Goal: Task Accomplishment & Management: Manage account settings

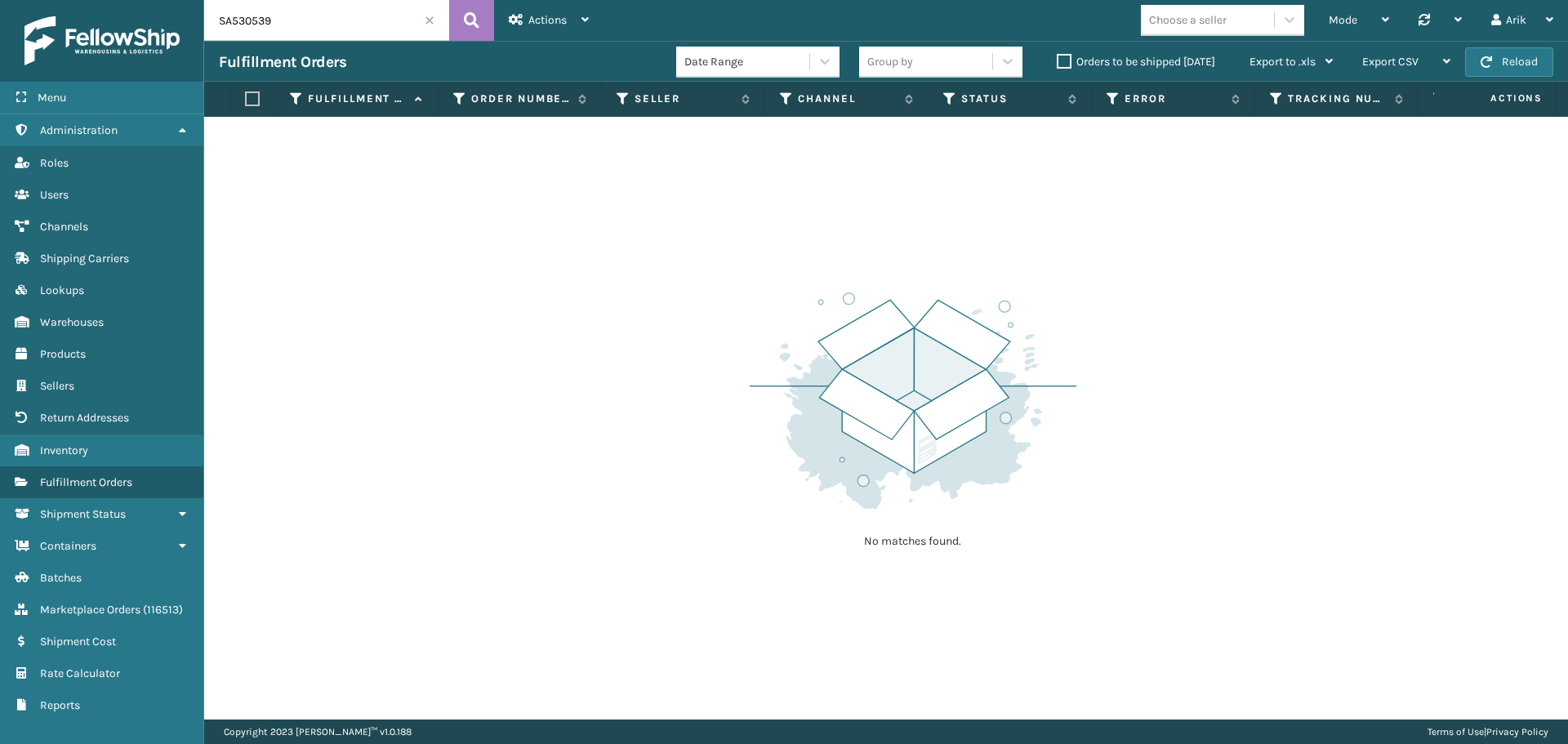
click at [260, 30] on input "SA530539" at bounding box center [327, 20] width 245 height 41
paste input "490"
type input "SA530490"
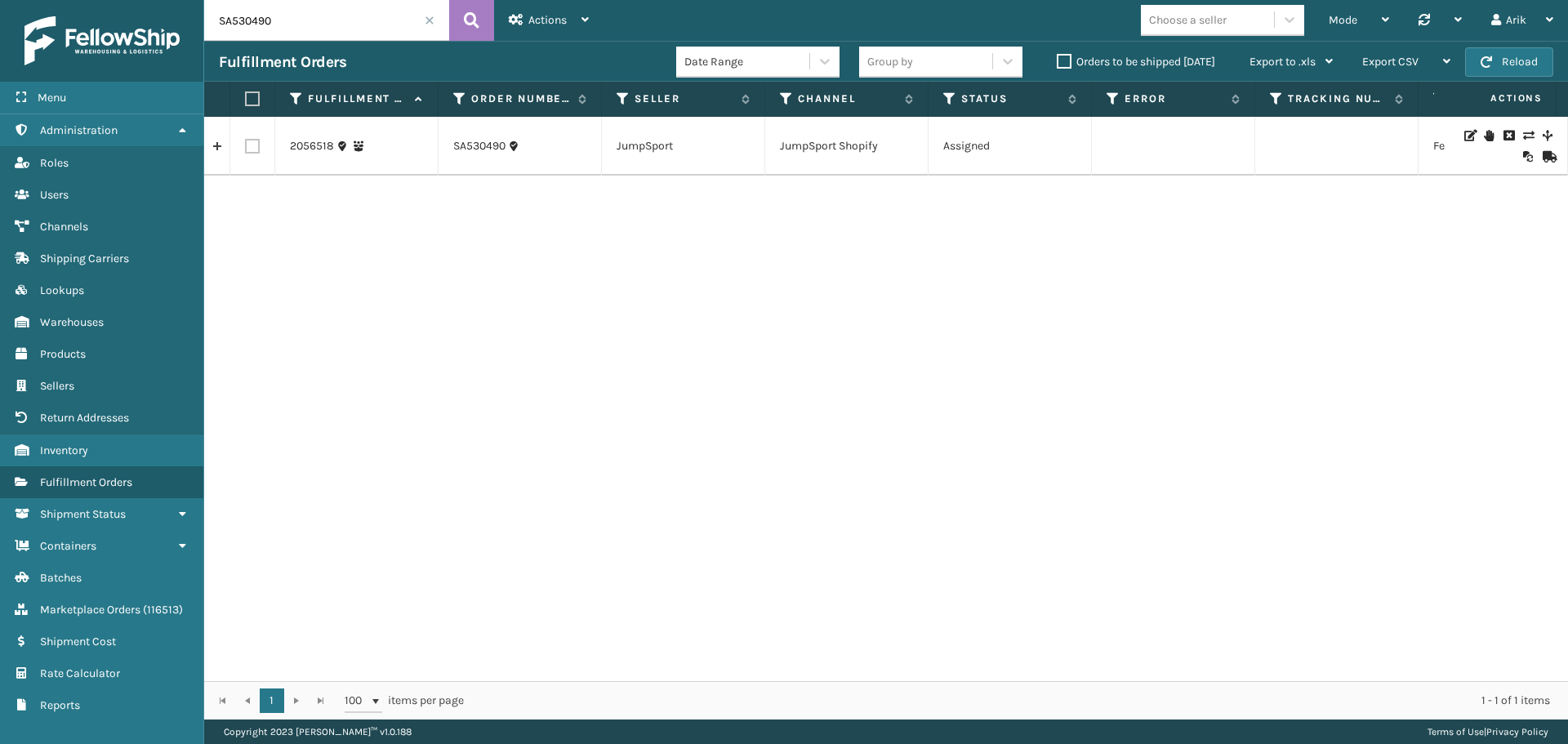
click at [214, 146] on link at bounding box center [216, 146] width 25 height 26
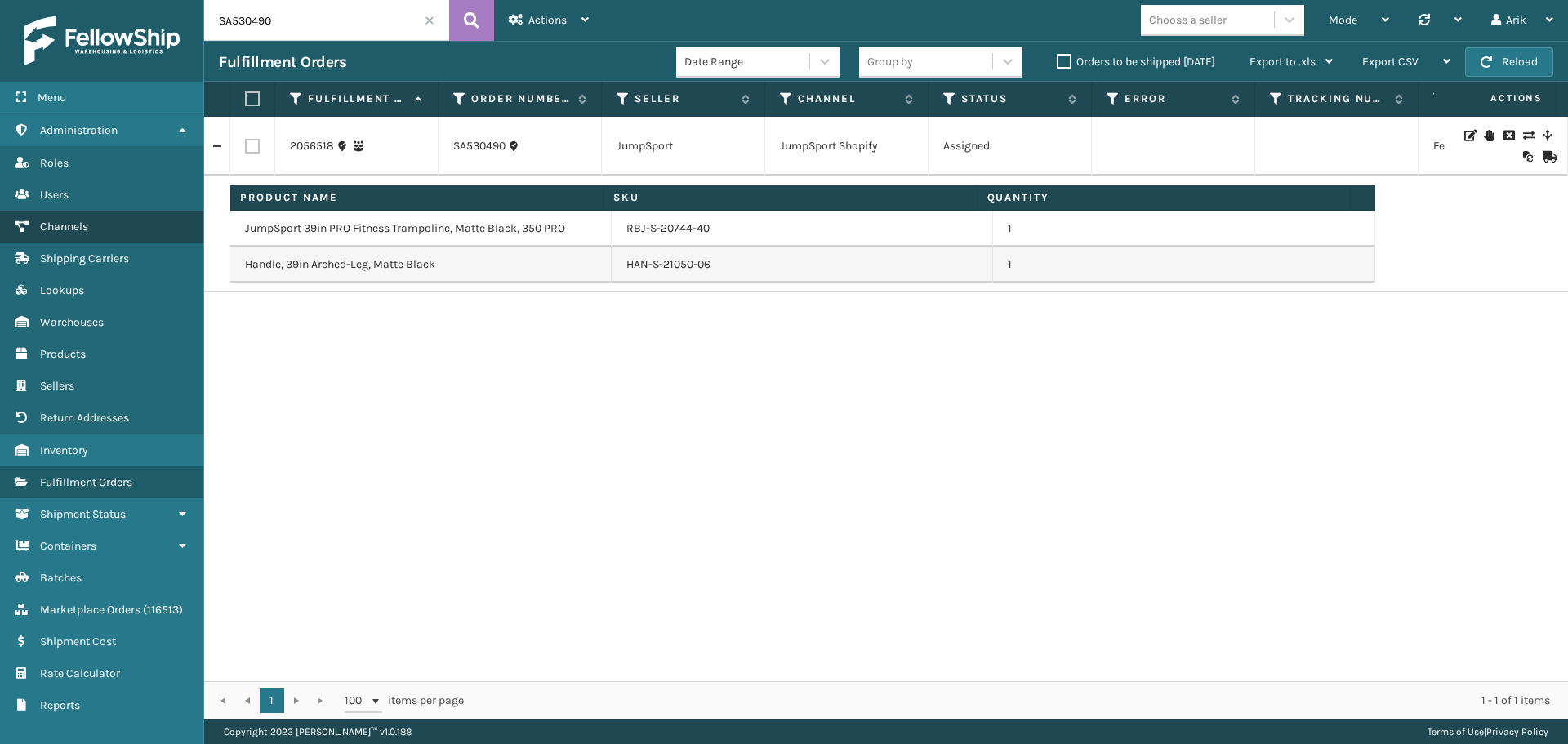
click at [83, 229] on span "Channels" at bounding box center [64, 226] width 48 height 14
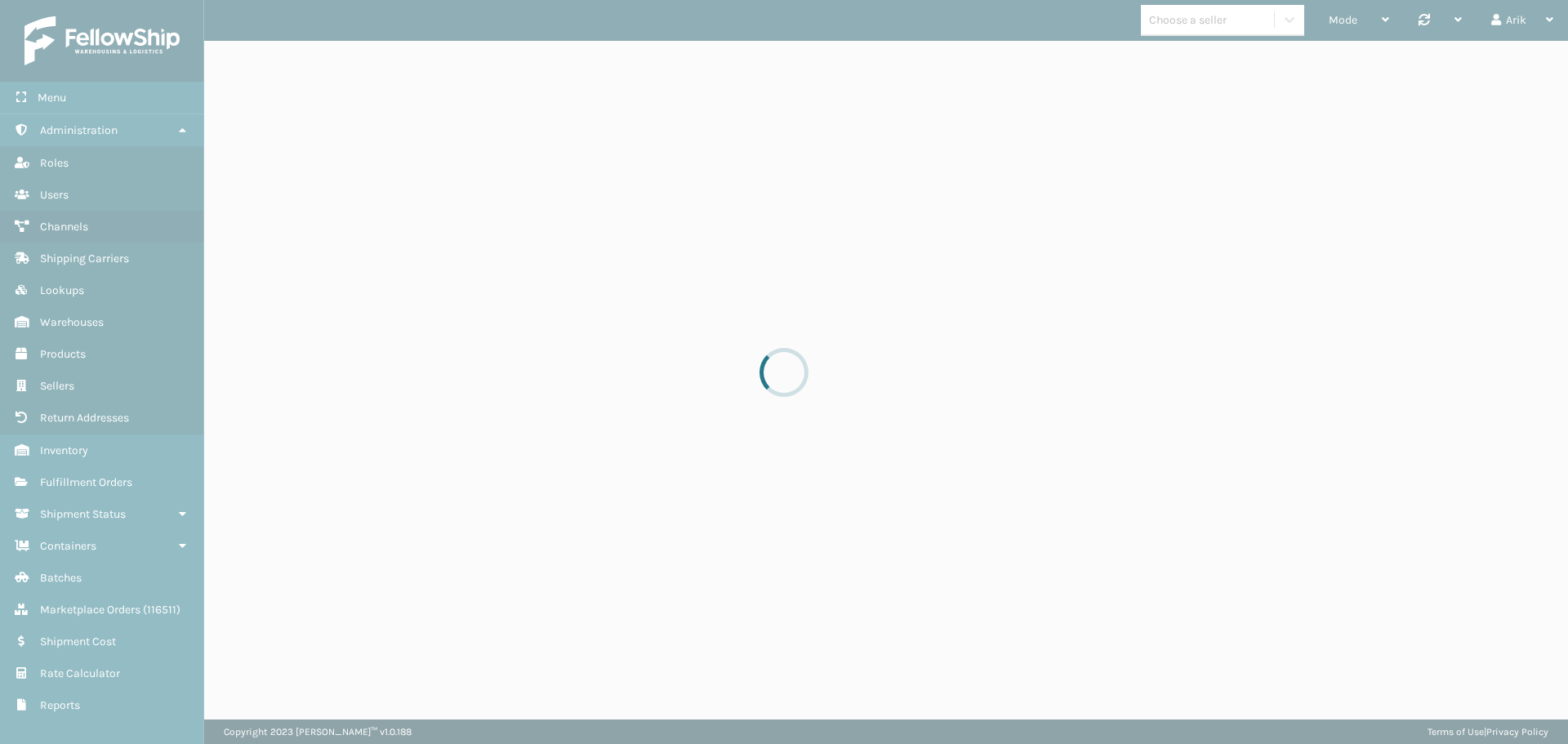
click at [1186, 25] on div "Mode Regular Mode Picking Mode Labeling Mode Palletizing Mode Exit Scan Mode Ch…" at bounding box center [887, 20] width 1365 height 41
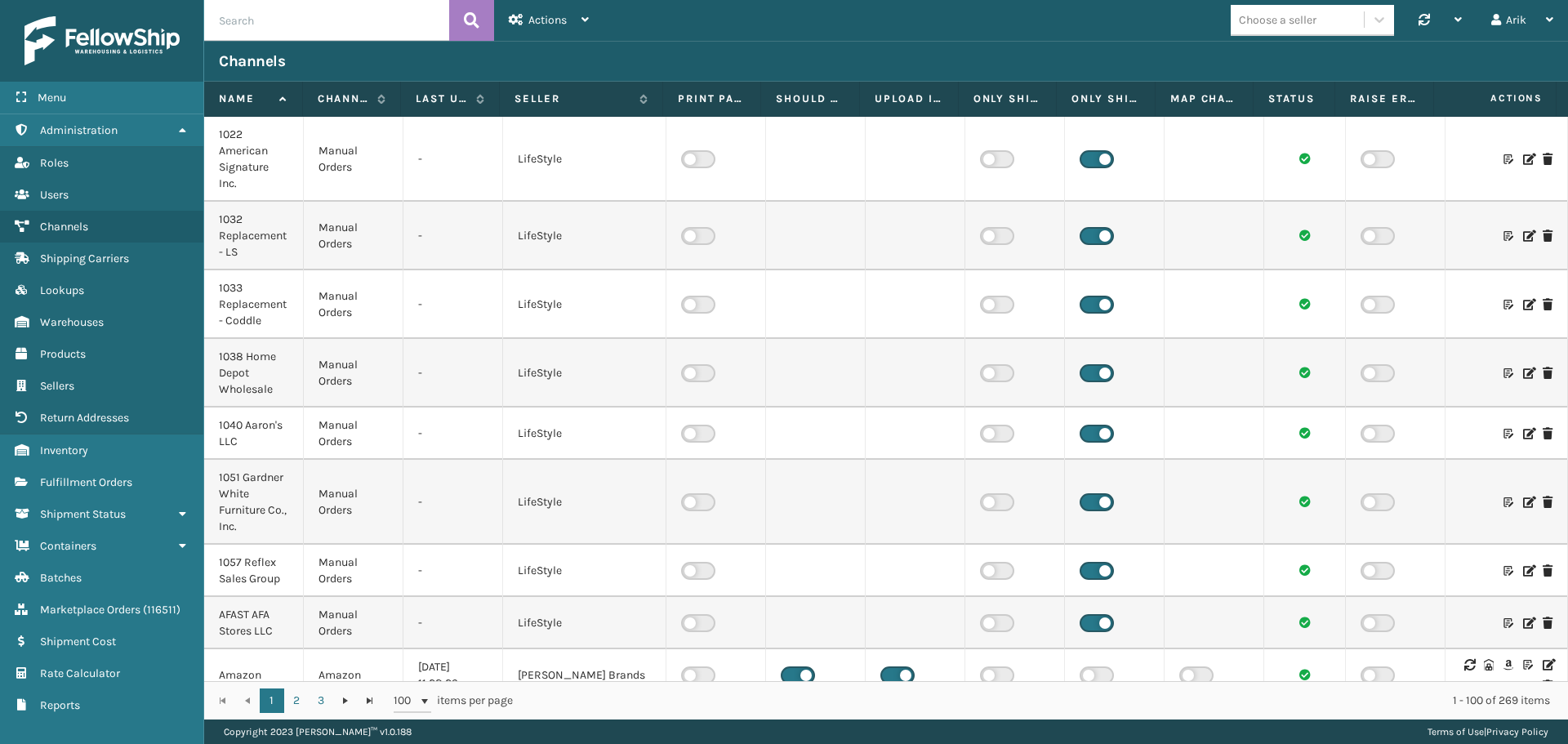
click at [1290, 20] on div "Choose a seller" at bounding box center [1278, 19] width 78 height 17
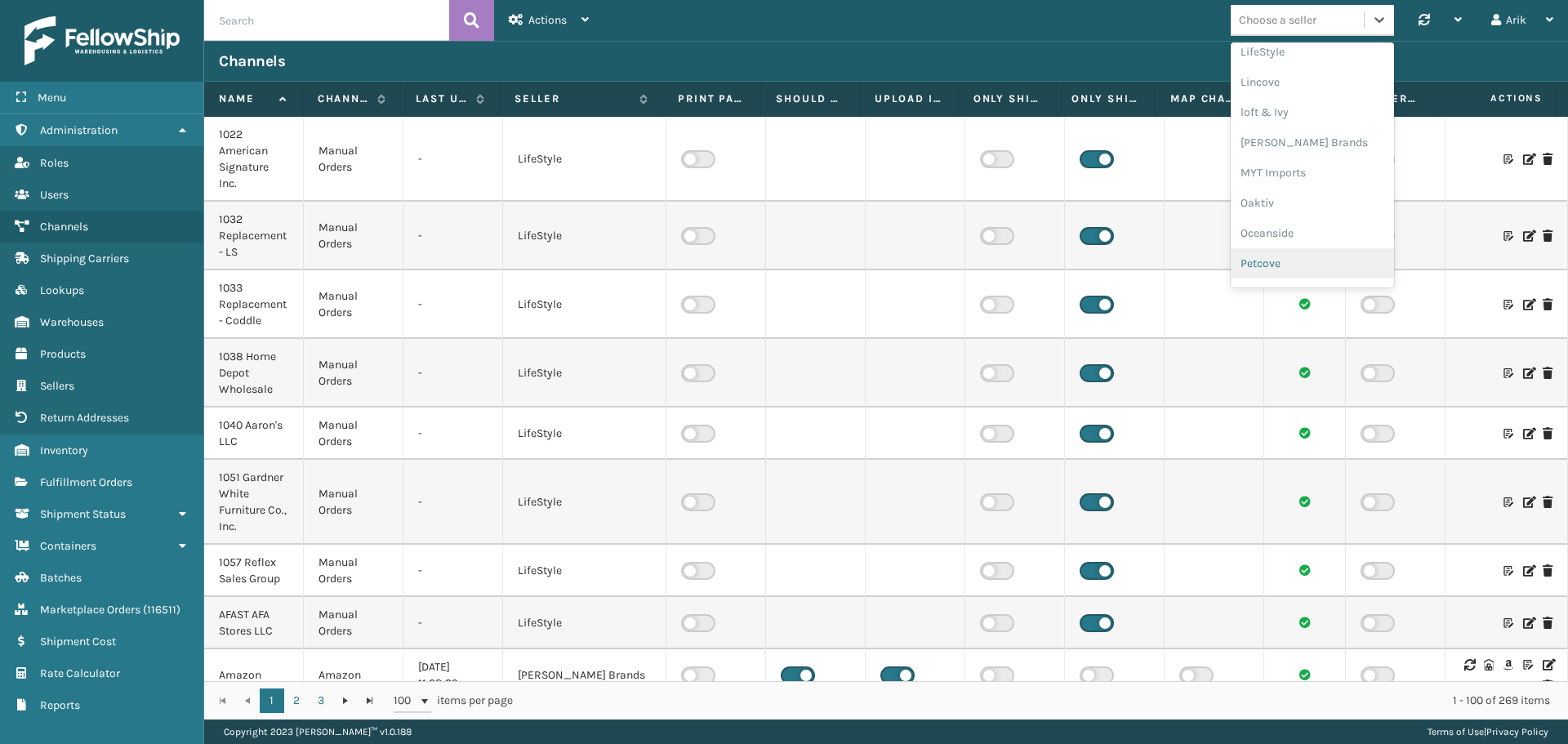
scroll to position [680, 0]
click at [1273, 107] on div "[PERSON_NAME] Brands" at bounding box center [1313, 106] width 164 height 30
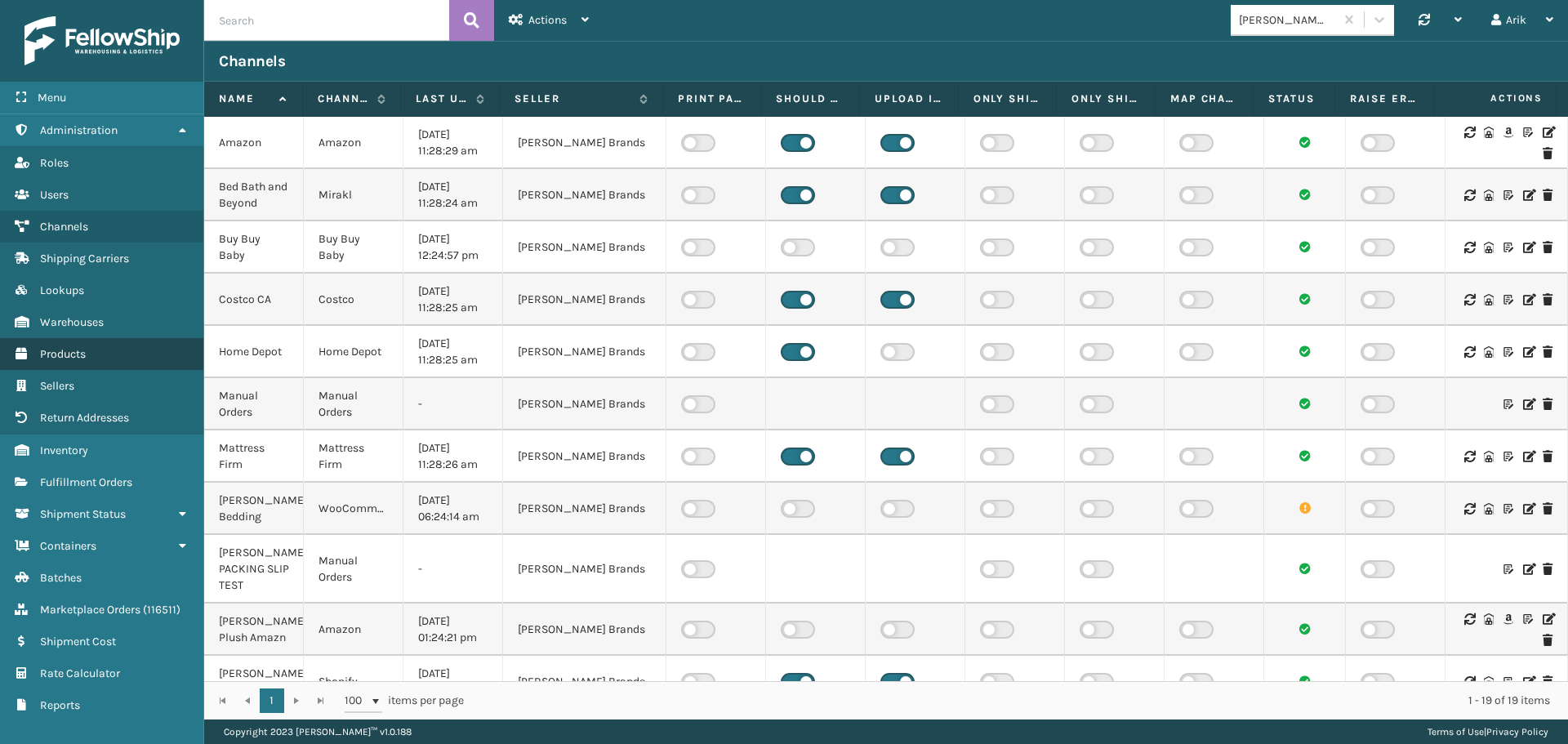
click at [67, 351] on span "Products" at bounding box center [63, 354] width 46 height 14
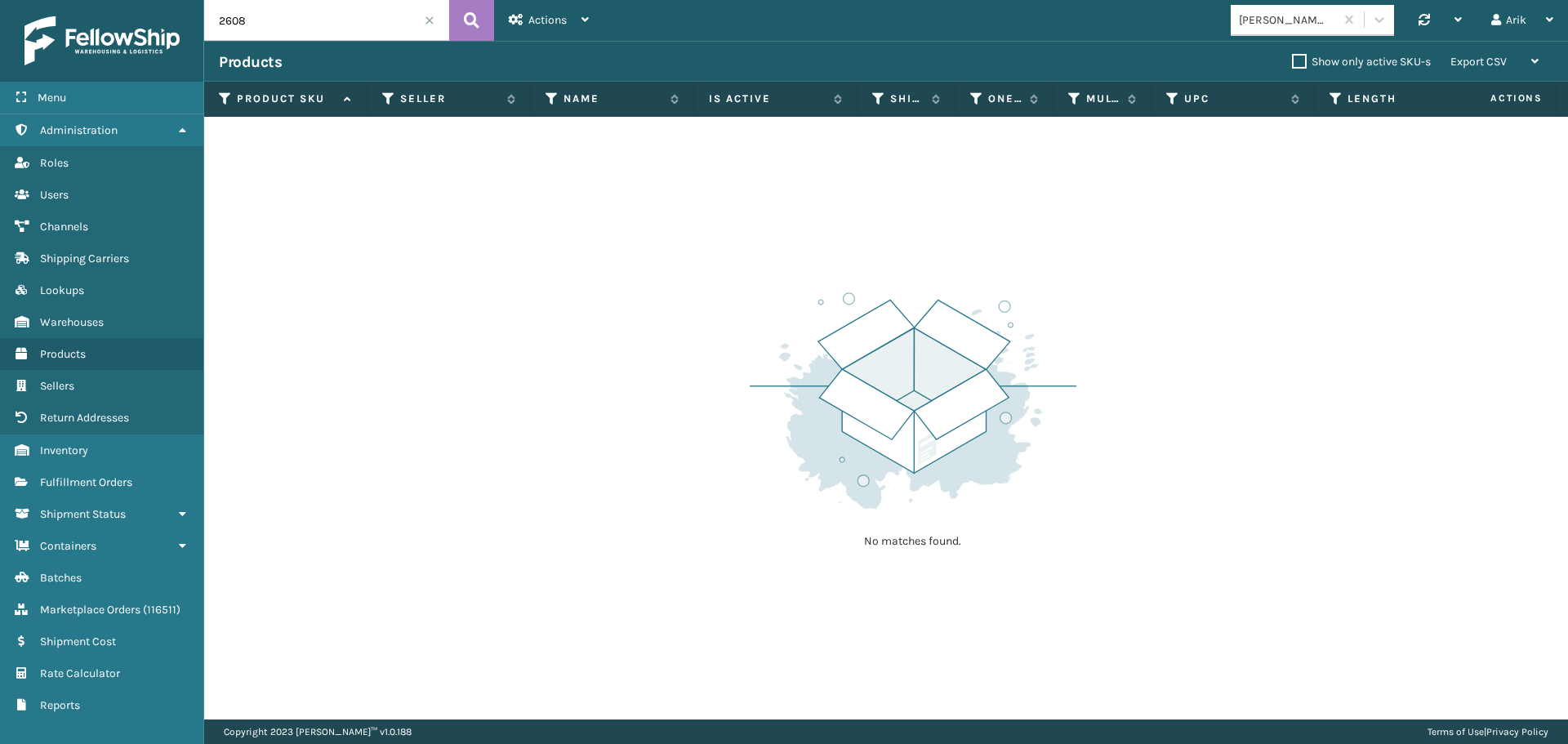
click at [433, 20] on span at bounding box center [430, 21] width 10 height 10
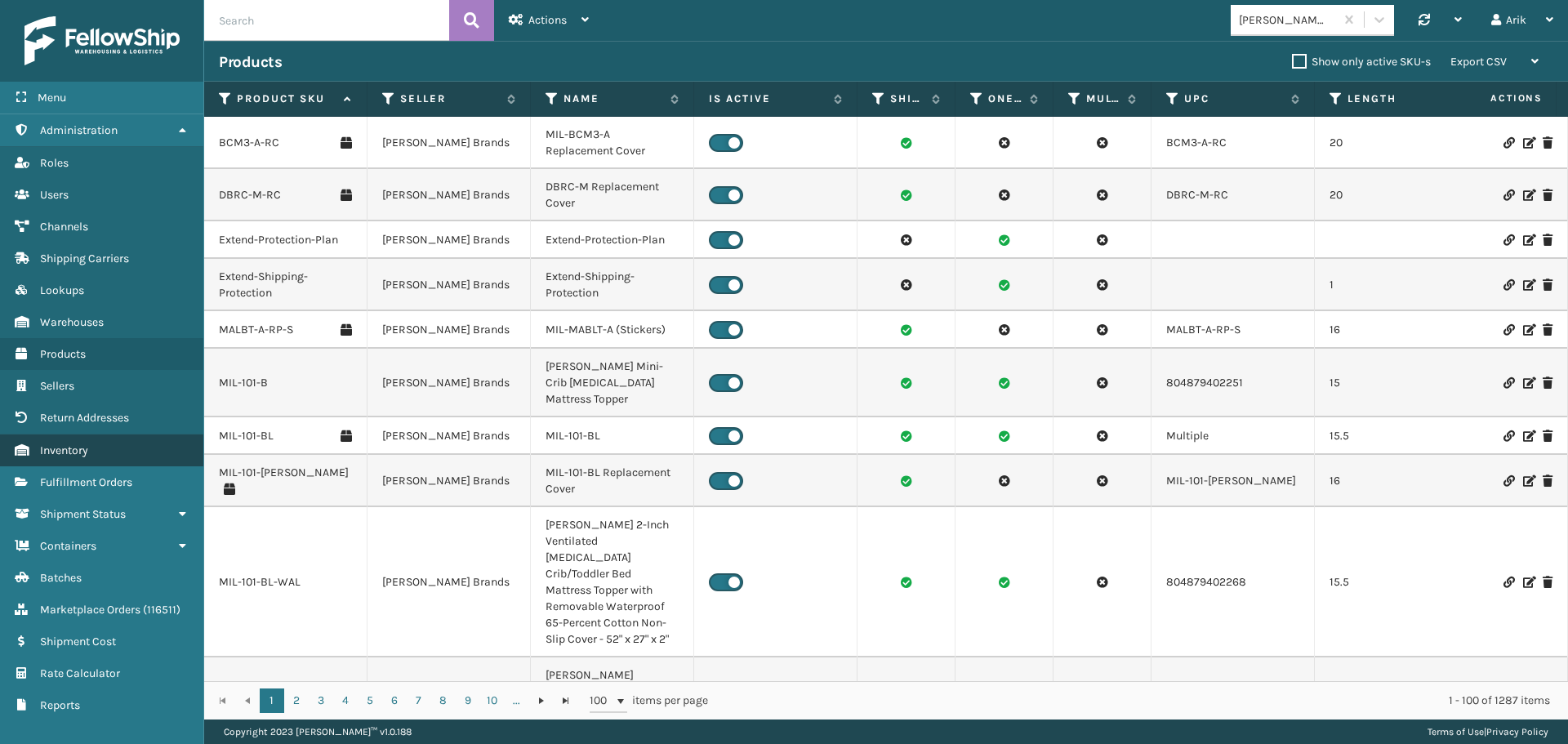
click at [66, 457] on span "Inventory" at bounding box center [64, 451] width 48 height 14
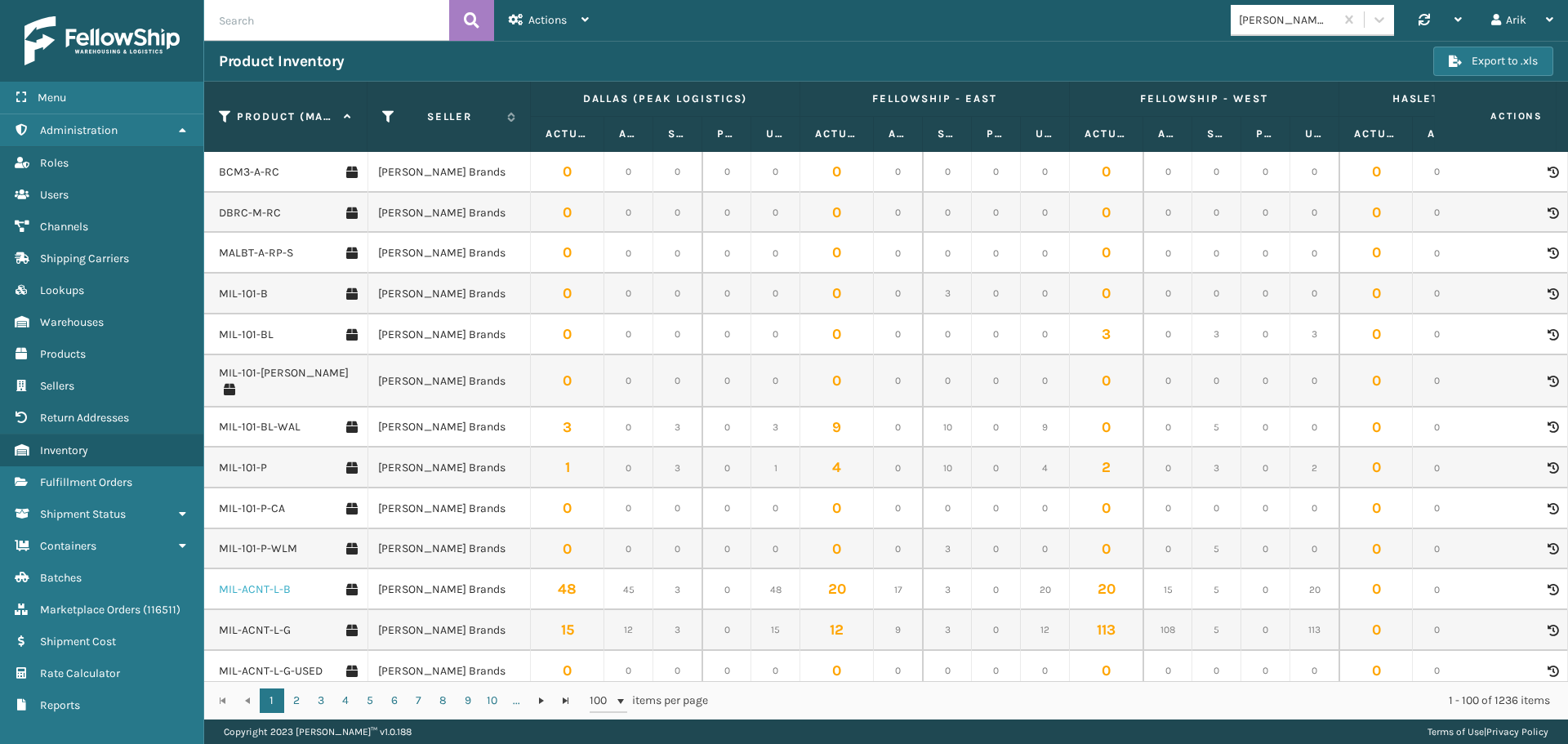
click at [268, 581] on link "MIL-ACNT-L-B" at bounding box center [254, 589] width 72 height 16
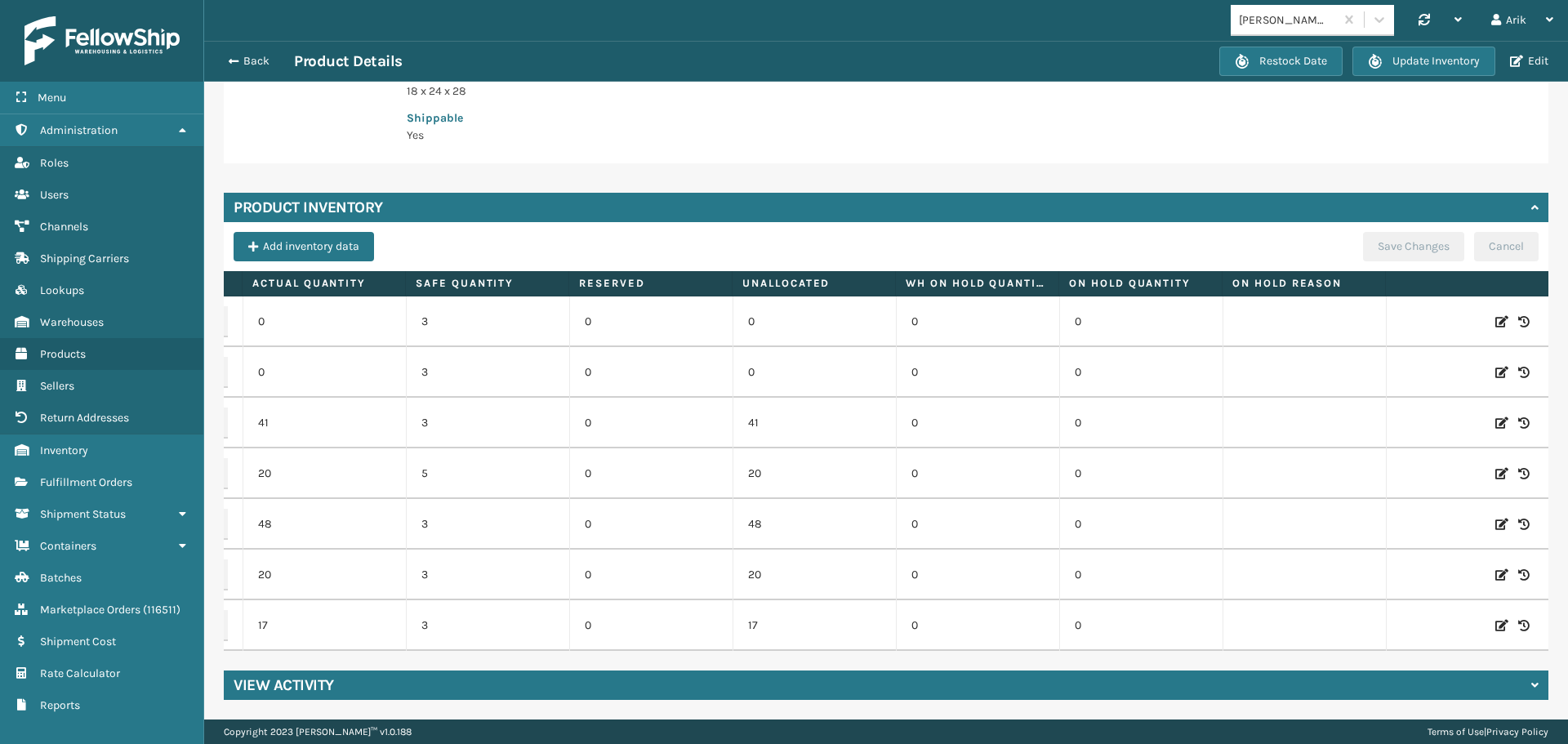
scroll to position [0, 170]
click at [1518, 466] on icon at bounding box center [1523, 474] width 11 height 16
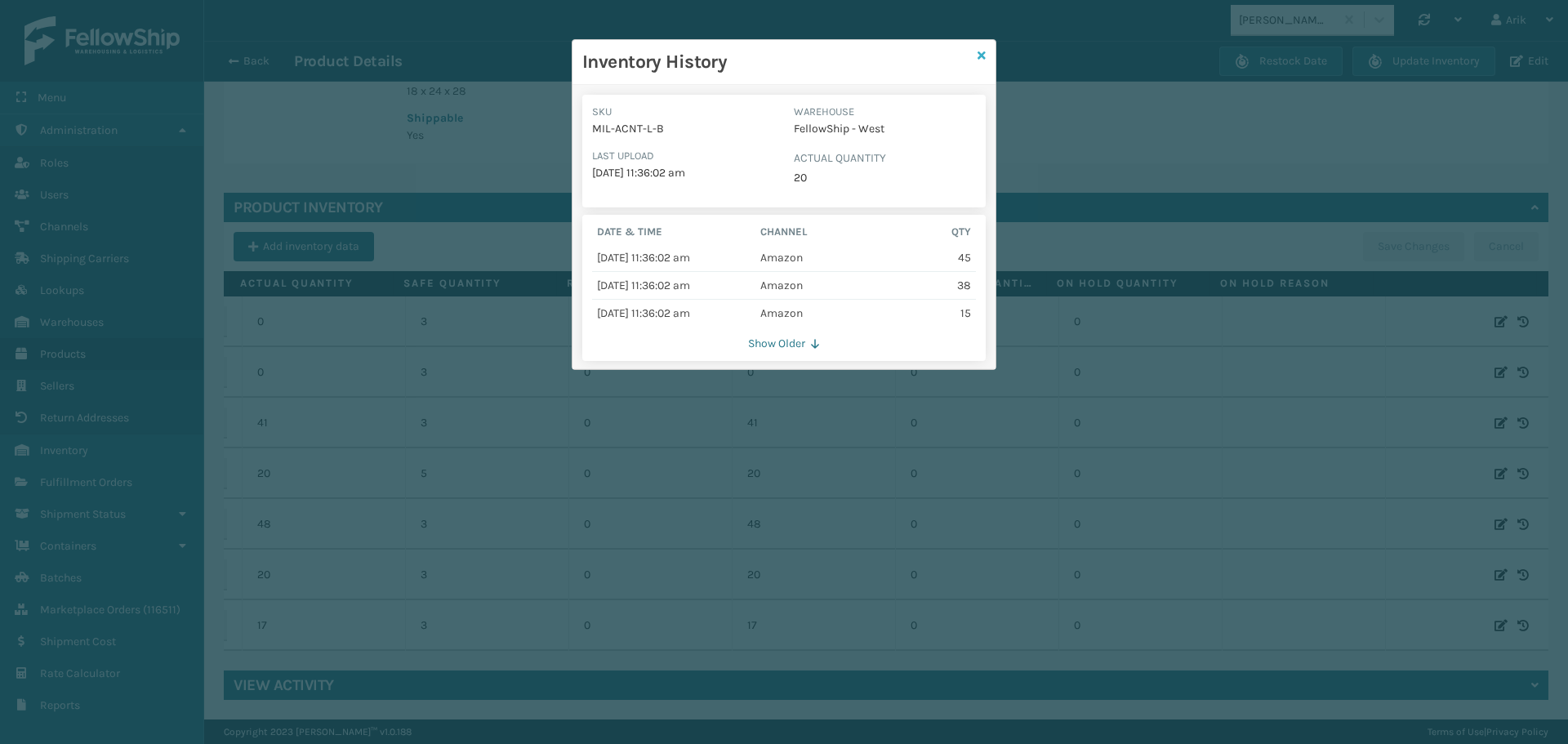
click at [980, 53] on icon at bounding box center [981, 55] width 8 height 11
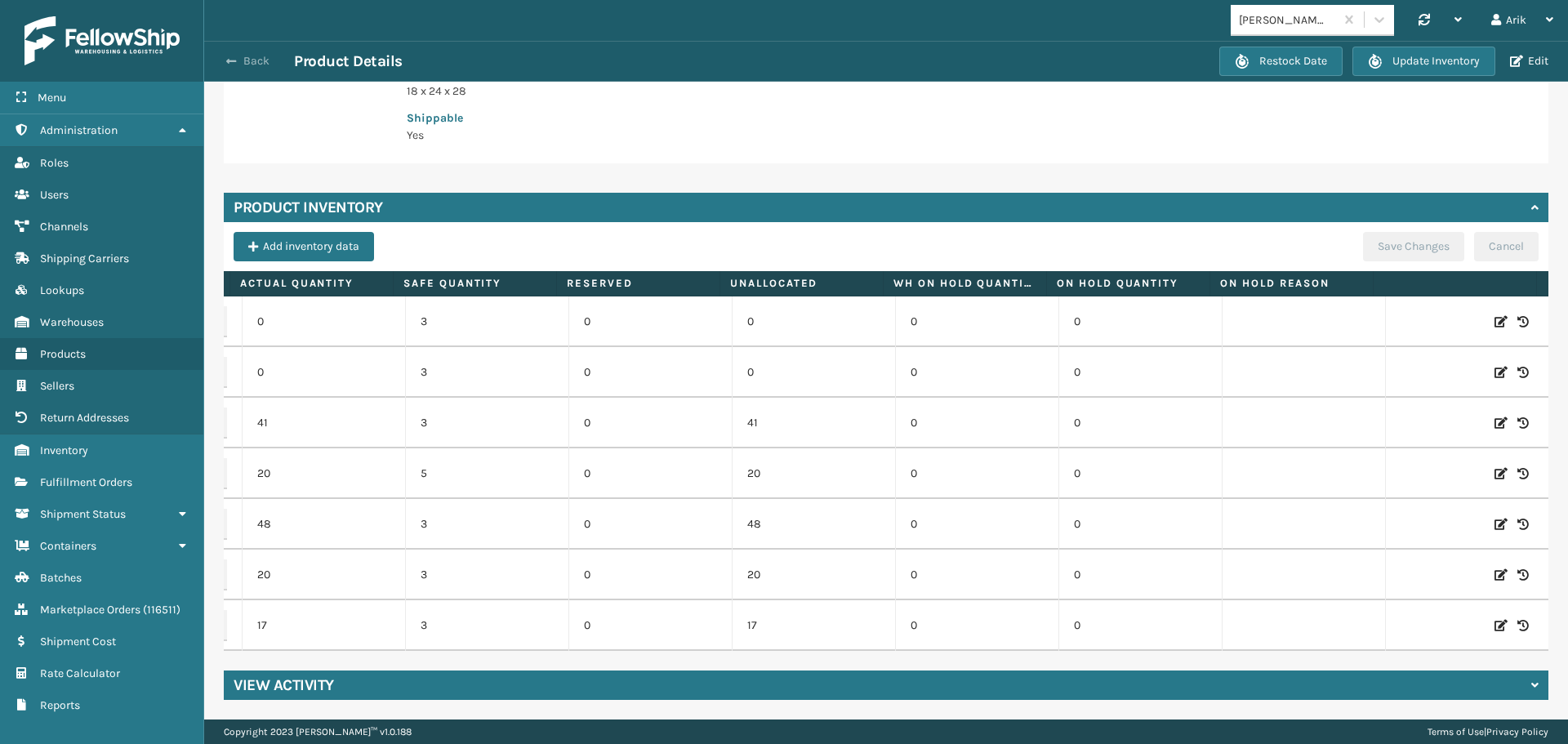
click at [230, 62] on span "button" at bounding box center [231, 61] width 10 height 11
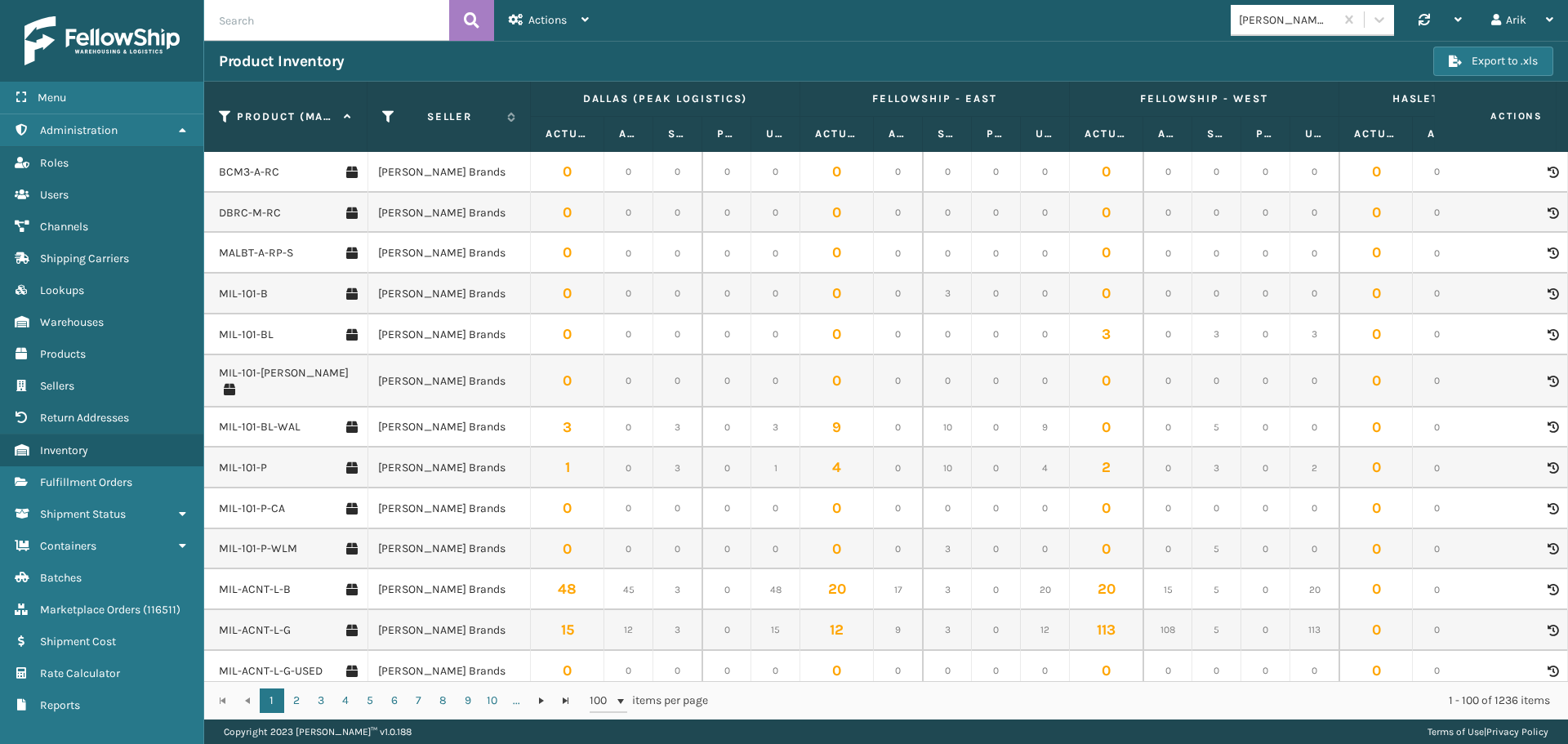
click at [692, 223] on td "0" at bounding box center [677, 212] width 49 height 41
click at [616, 700] on span at bounding box center [620, 701] width 13 height 13
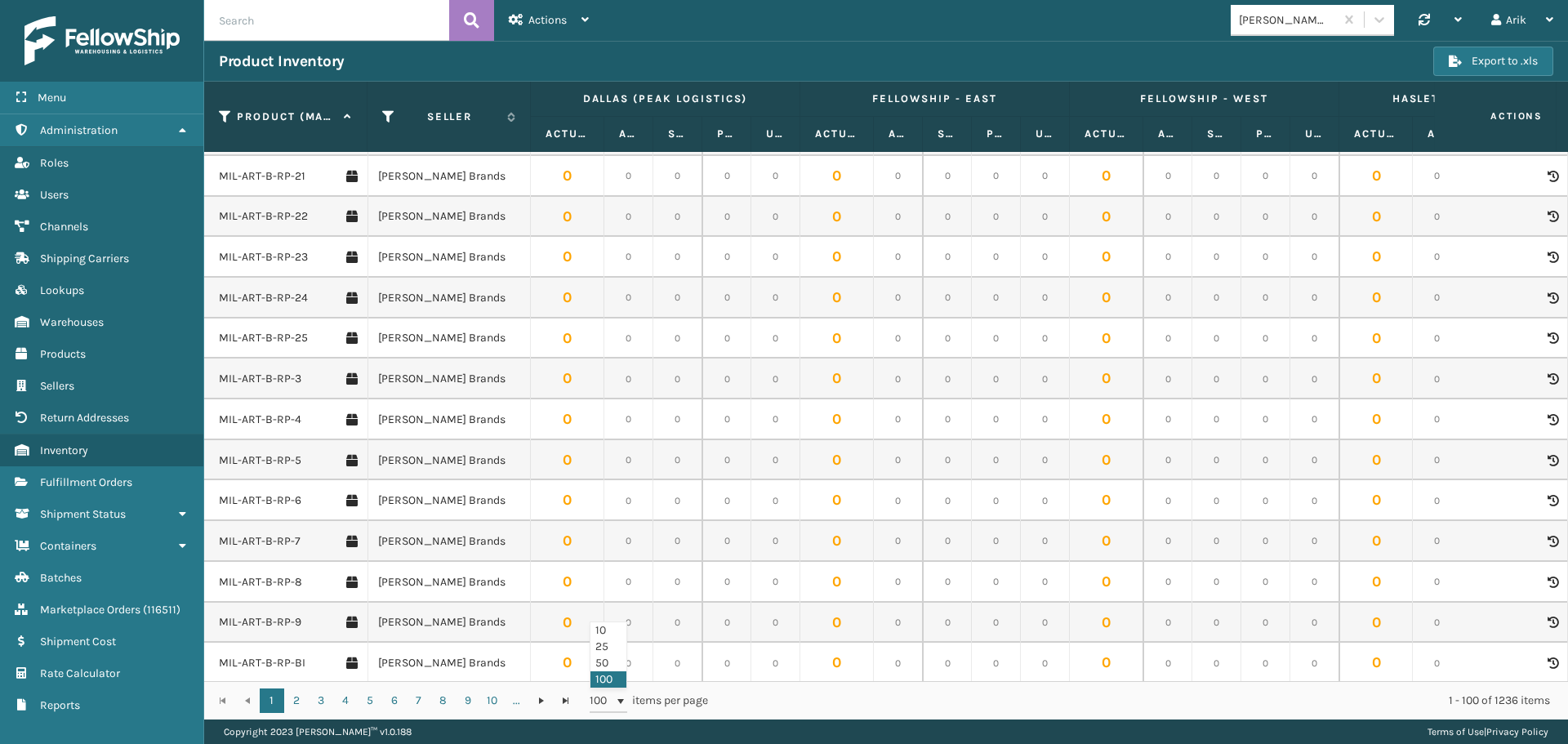
scroll to position [2287, 0]
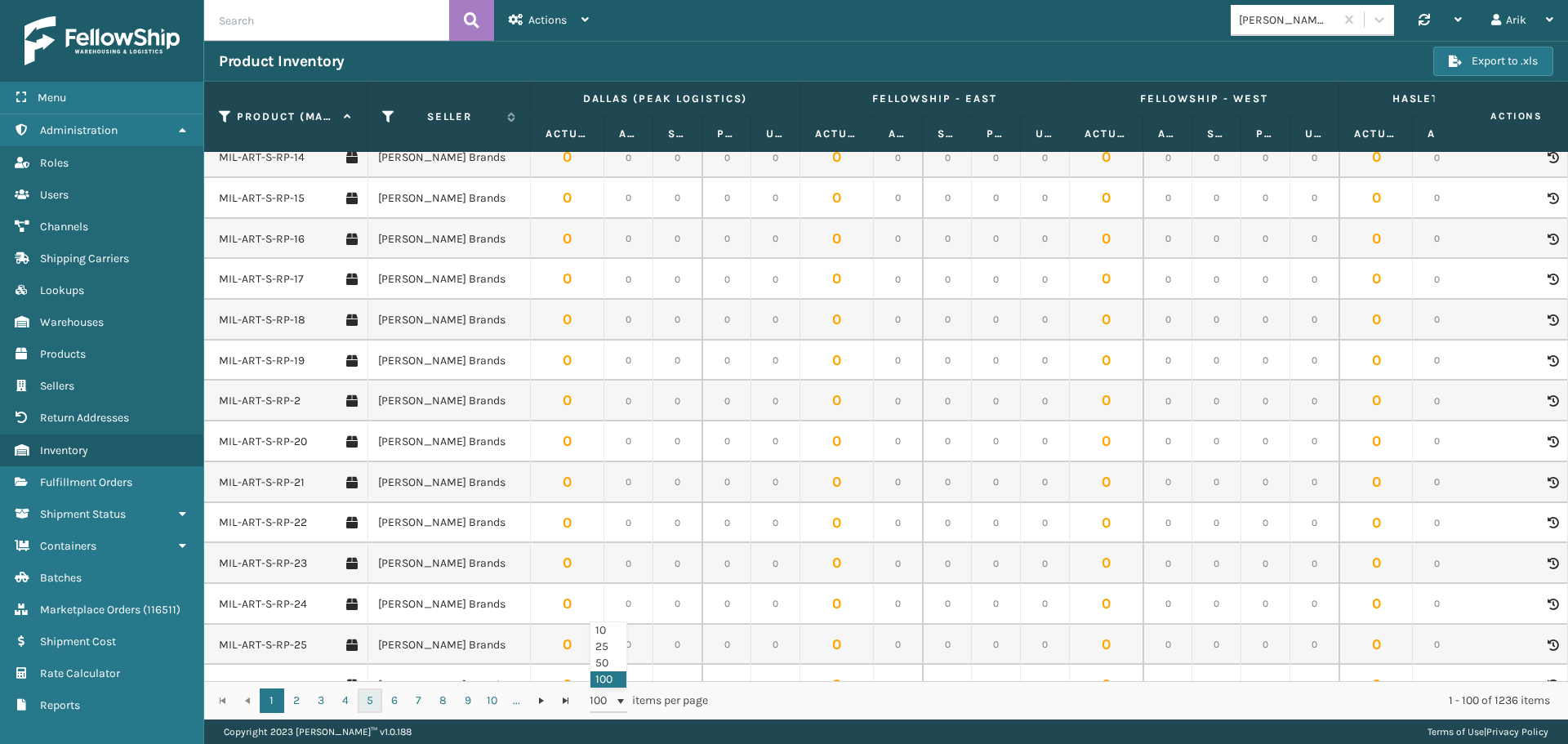
click at [368, 692] on link "5" at bounding box center [370, 700] width 25 height 25
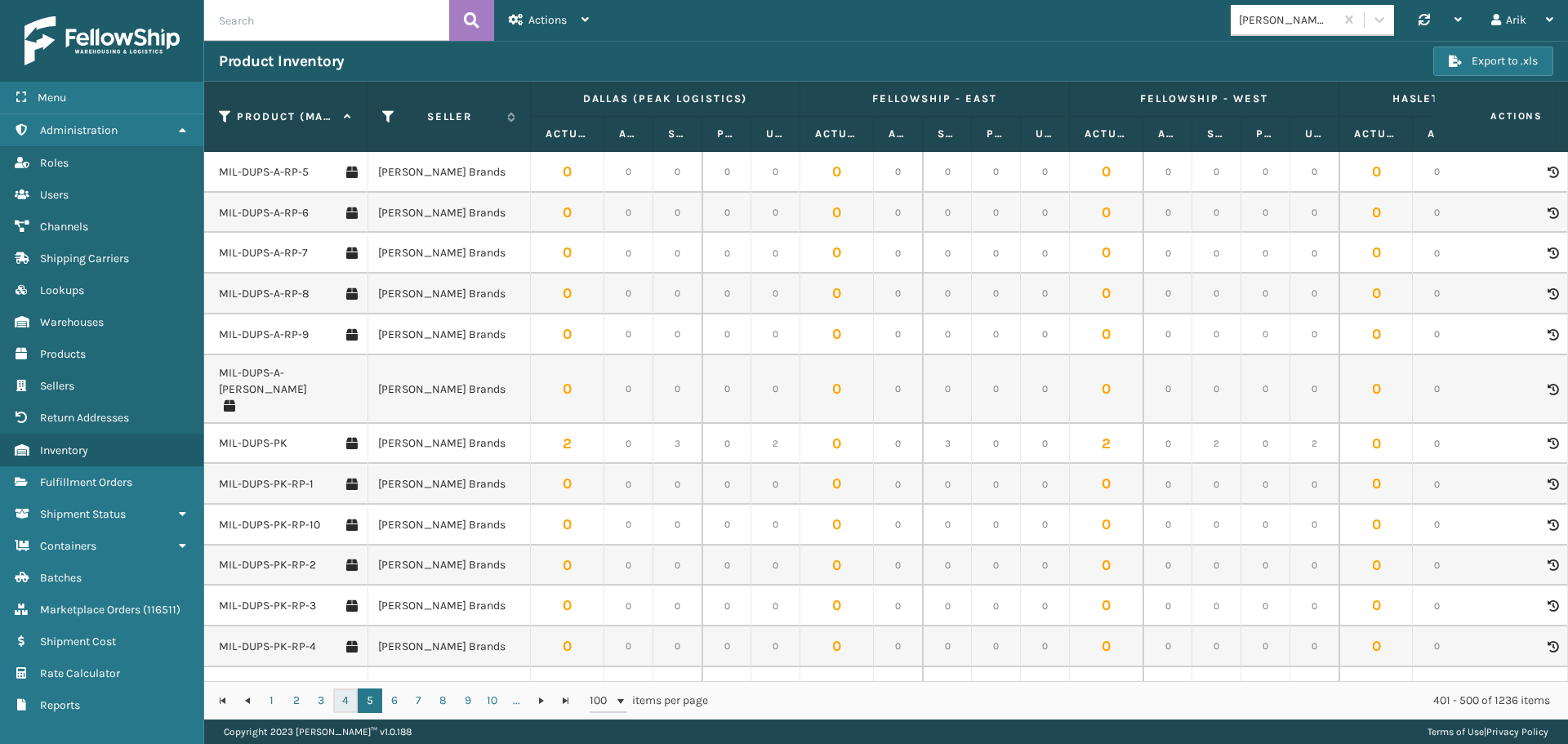
click at [345, 703] on link "4" at bounding box center [345, 700] width 25 height 25
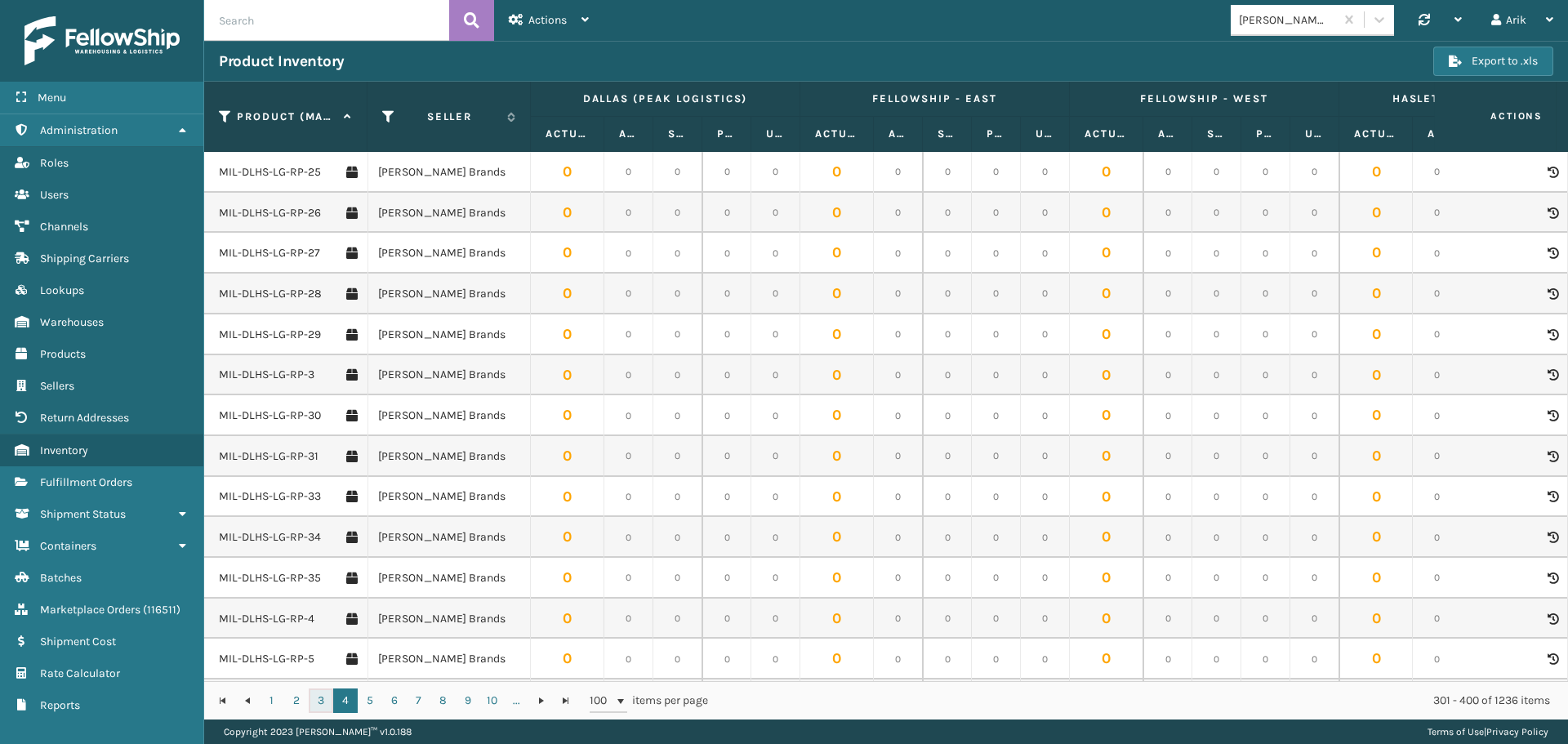
click at [322, 703] on link "3" at bounding box center [321, 700] width 25 height 25
click at [296, 701] on link "2" at bounding box center [296, 700] width 25 height 25
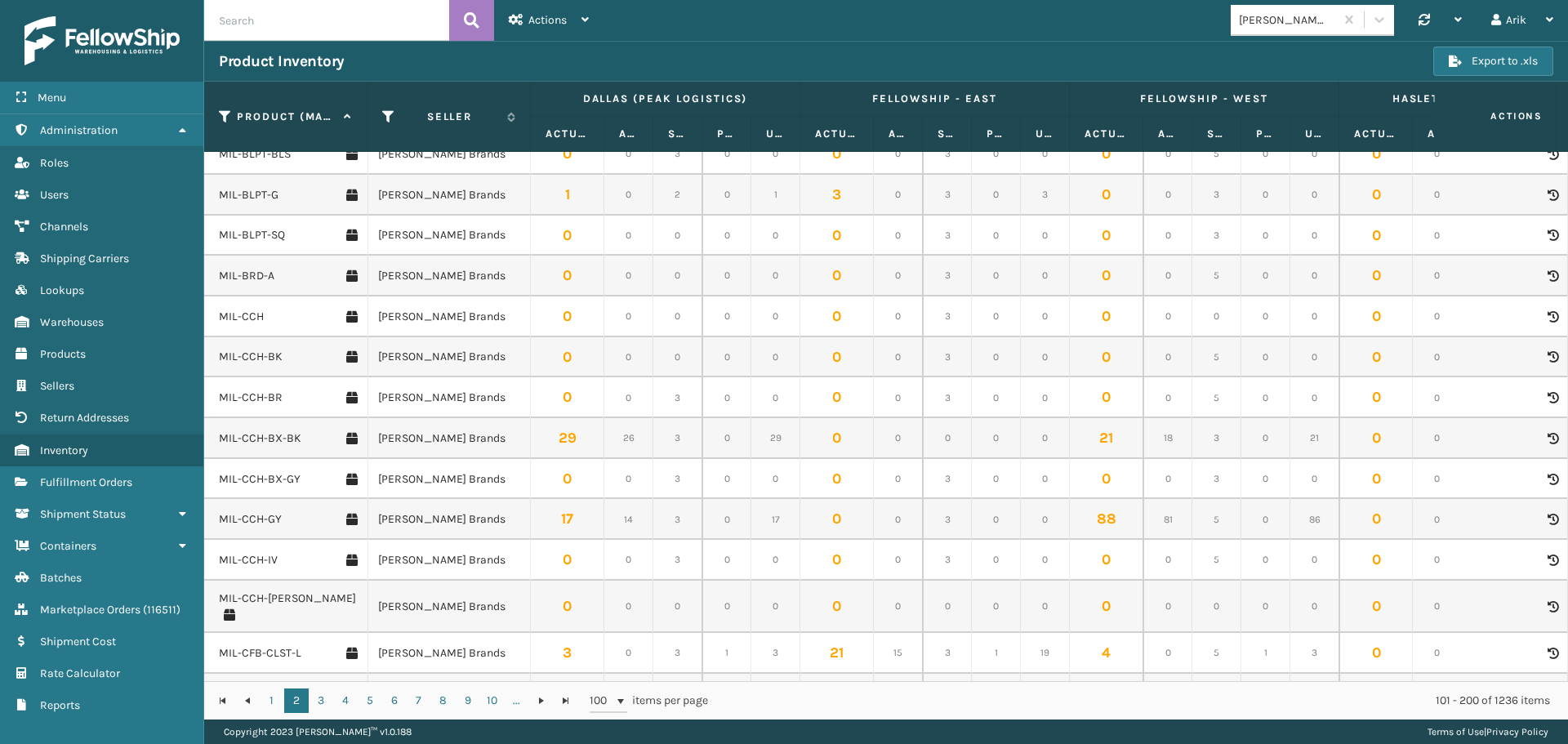
scroll to position [1470, 0]
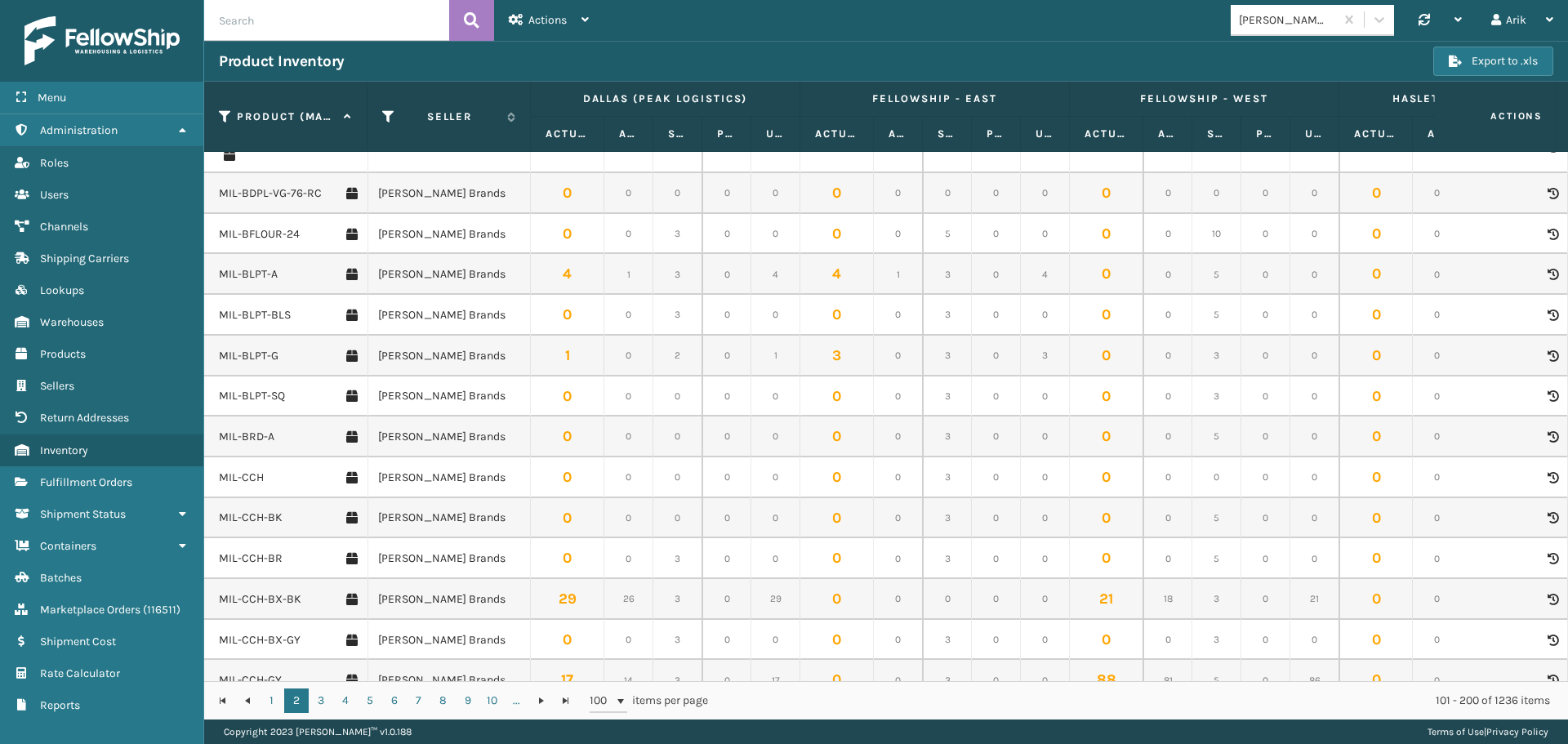
click at [275, 5] on input "text" at bounding box center [327, 20] width 245 height 41
paste input "2047684"
type input "2047684"
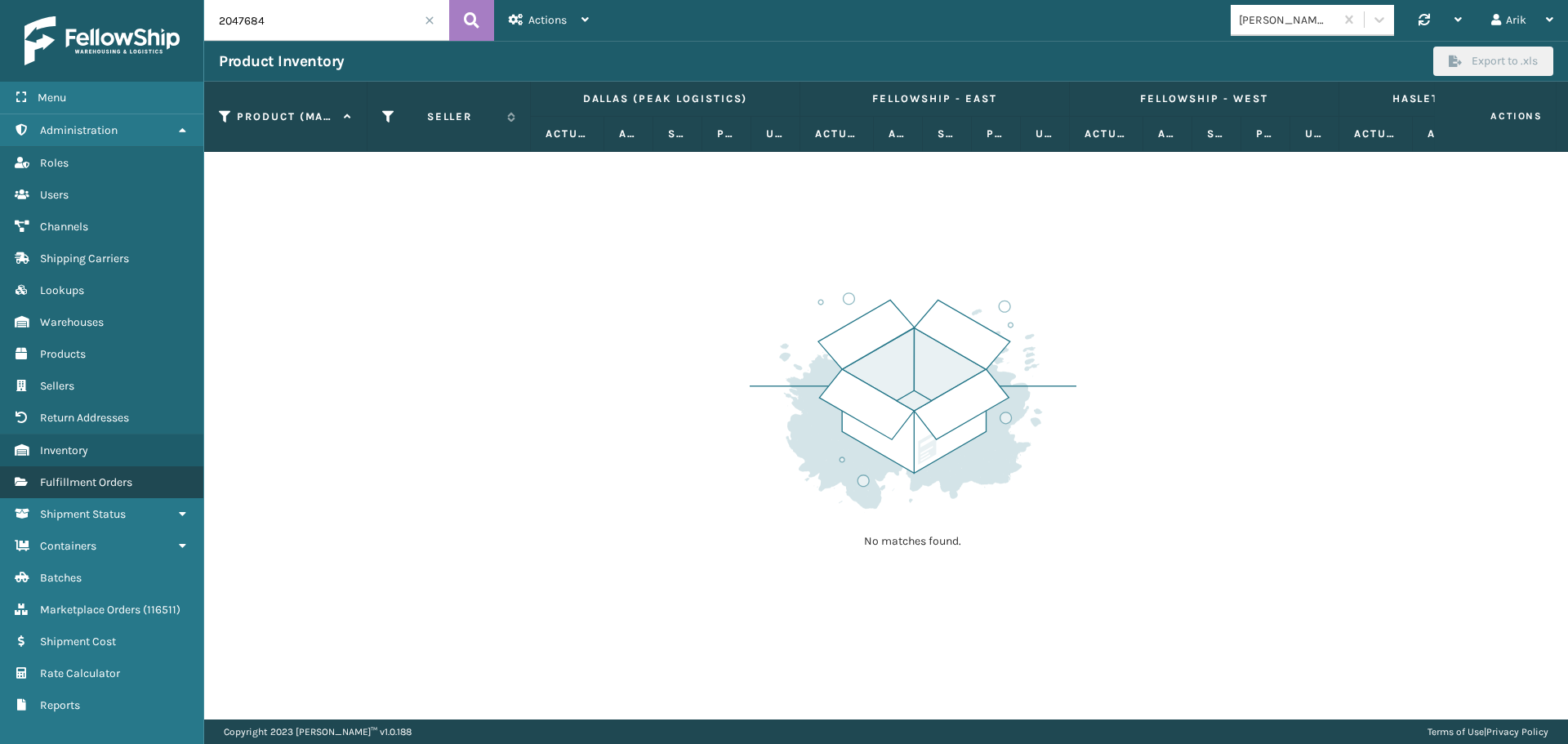
click at [82, 491] on link "Warehouses Fulfillment Orders" at bounding box center [102, 483] width 203 height 32
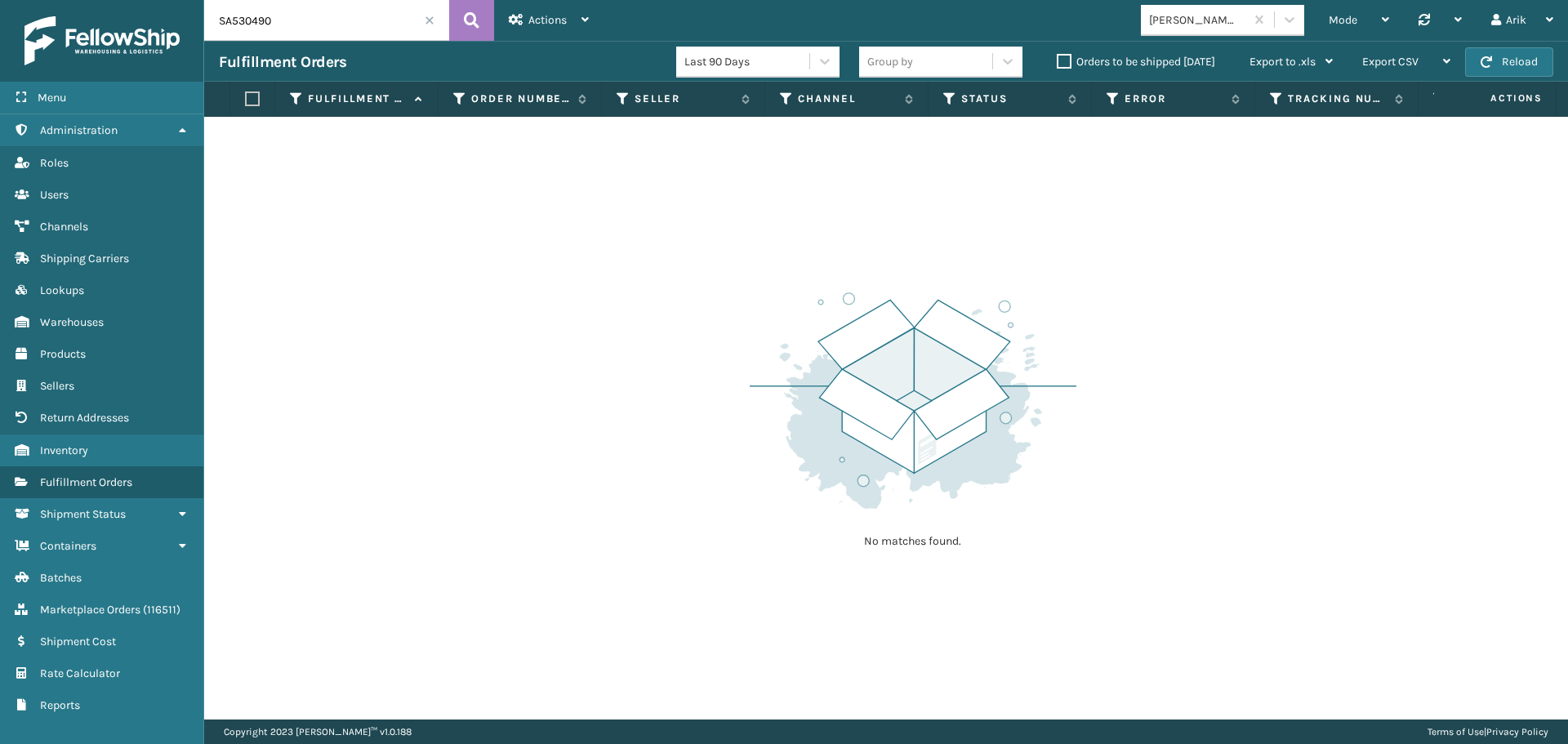
click at [319, 15] on input "SA530490" at bounding box center [327, 20] width 245 height 41
click at [476, 20] on icon at bounding box center [472, 20] width 16 height 25
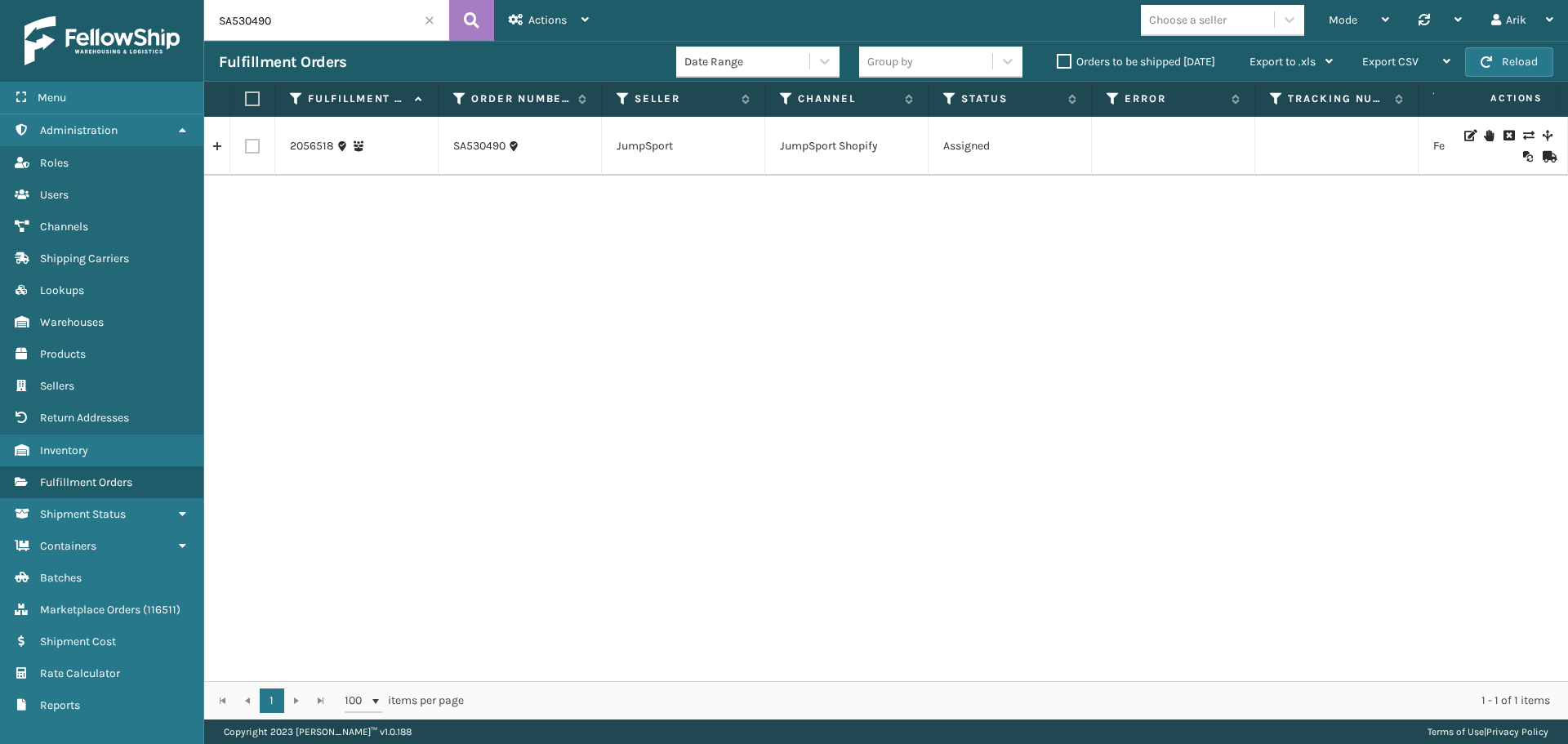
click at [309, 22] on input "SA530490" at bounding box center [327, 20] width 245 height 41
paste input "2047684"
type input "2047684"
click at [320, 142] on link "2047684" at bounding box center [313, 146] width 46 height 16
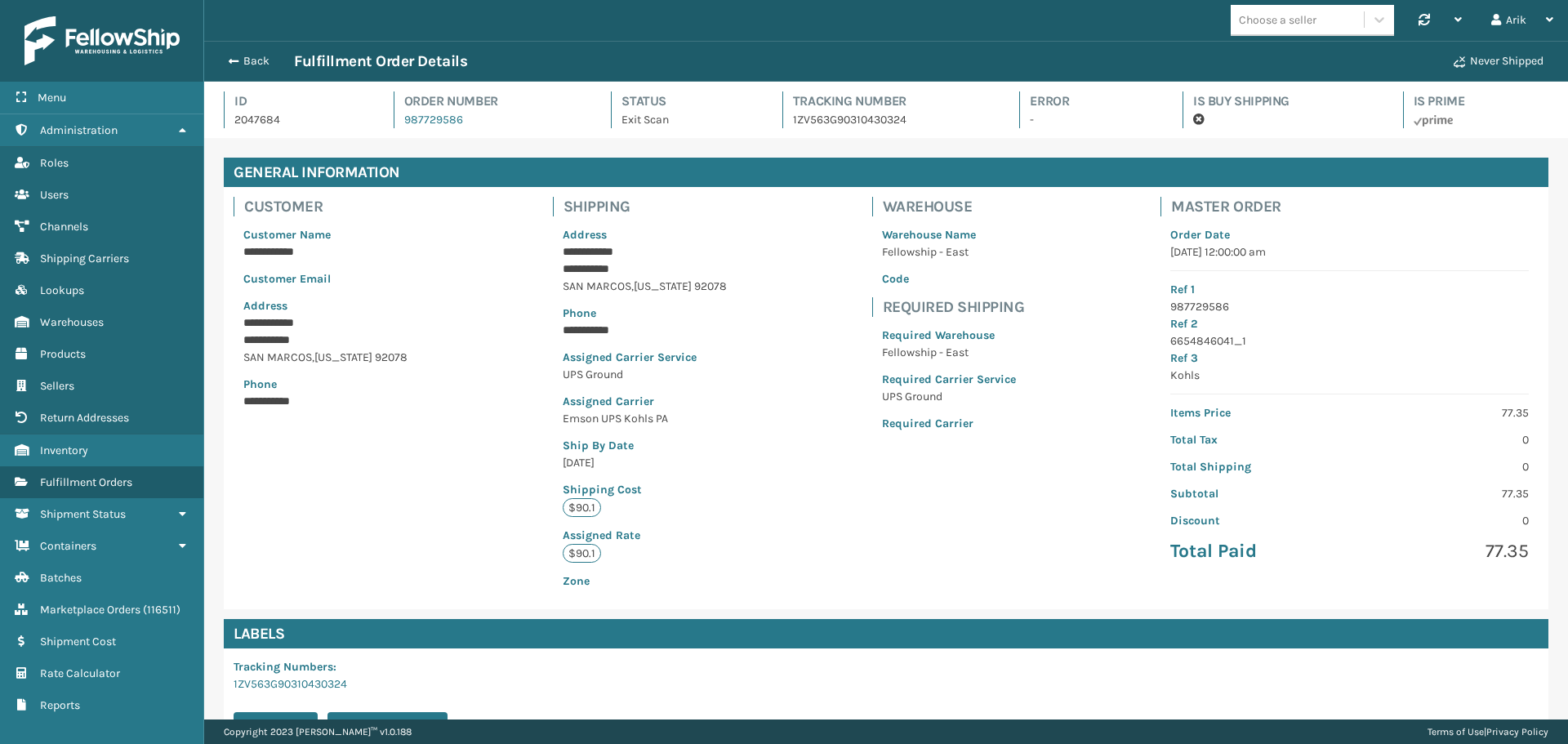
scroll to position [39, 1365]
click at [235, 61] on span "button" at bounding box center [231, 61] width 10 height 11
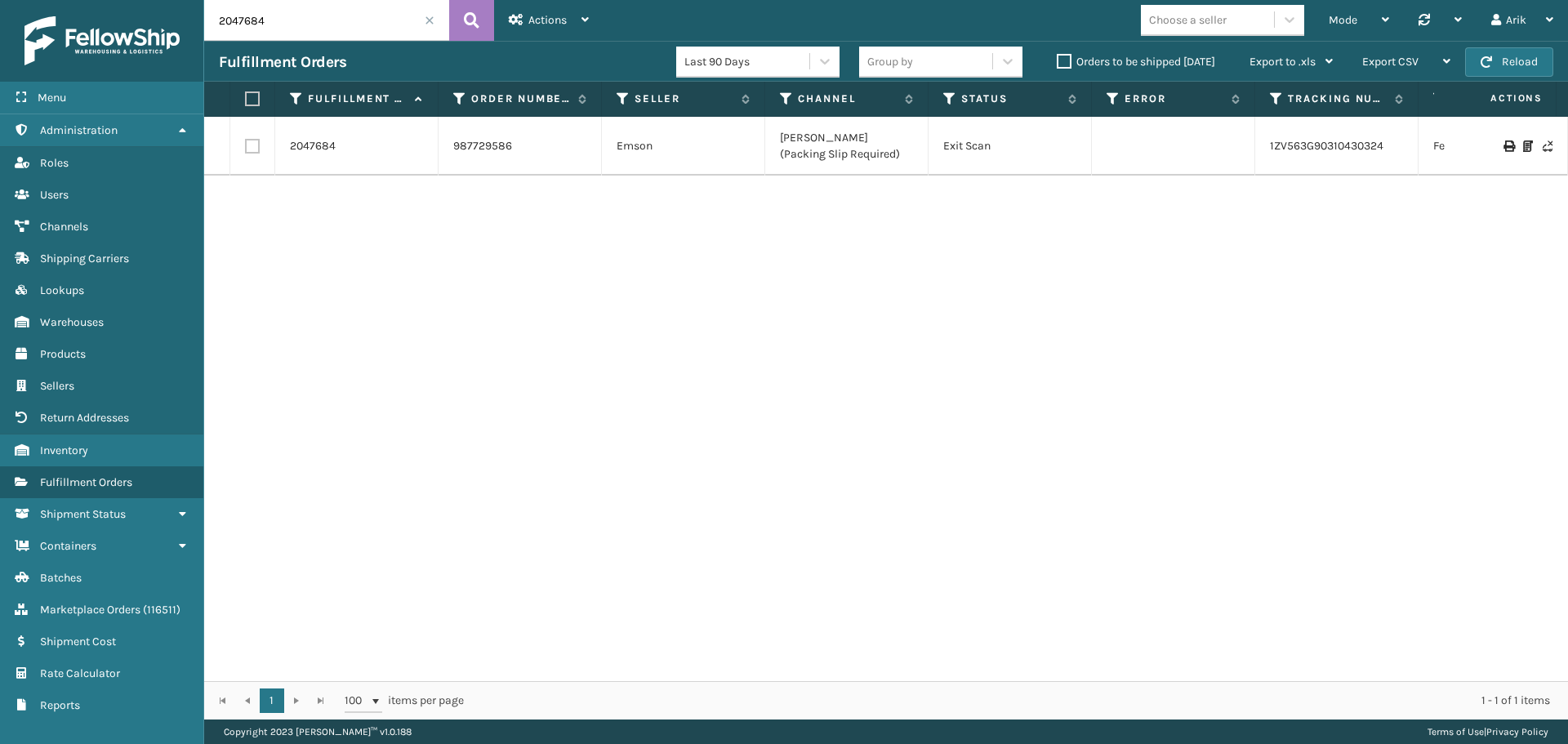
click at [244, 21] on input "2047684" at bounding box center [327, 20] width 245 height 41
click at [1299, 145] on link "1ZV563G90310430324" at bounding box center [1327, 146] width 114 height 14
click at [274, 31] on input "2047684" at bounding box center [327, 20] width 245 height 41
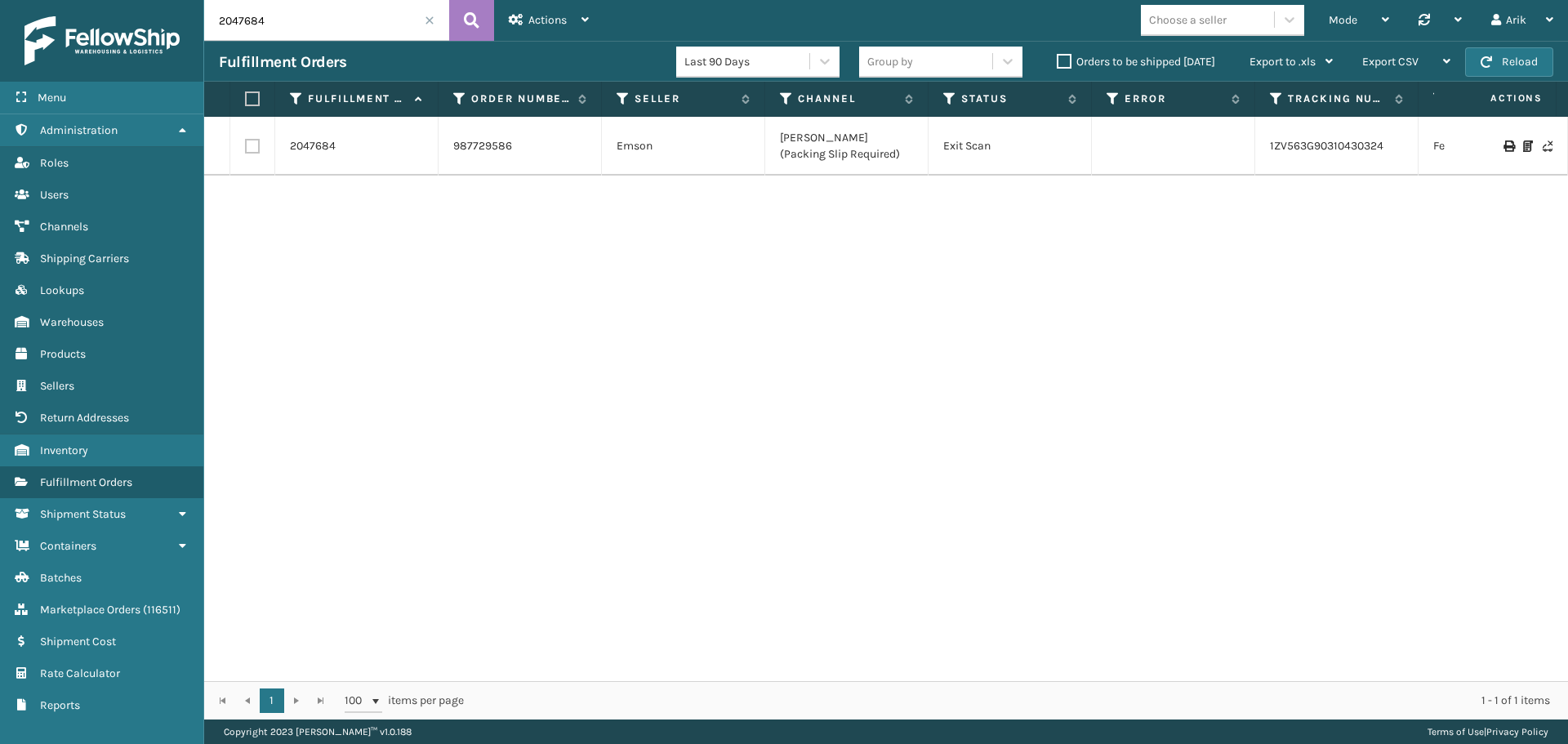
paste input "8476"
type input "2048476"
click at [1293, 150] on link "1ZV563G90318472533" at bounding box center [1327, 146] width 114 height 14
click at [322, 145] on link "2048476" at bounding box center [313, 146] width 46 height 16
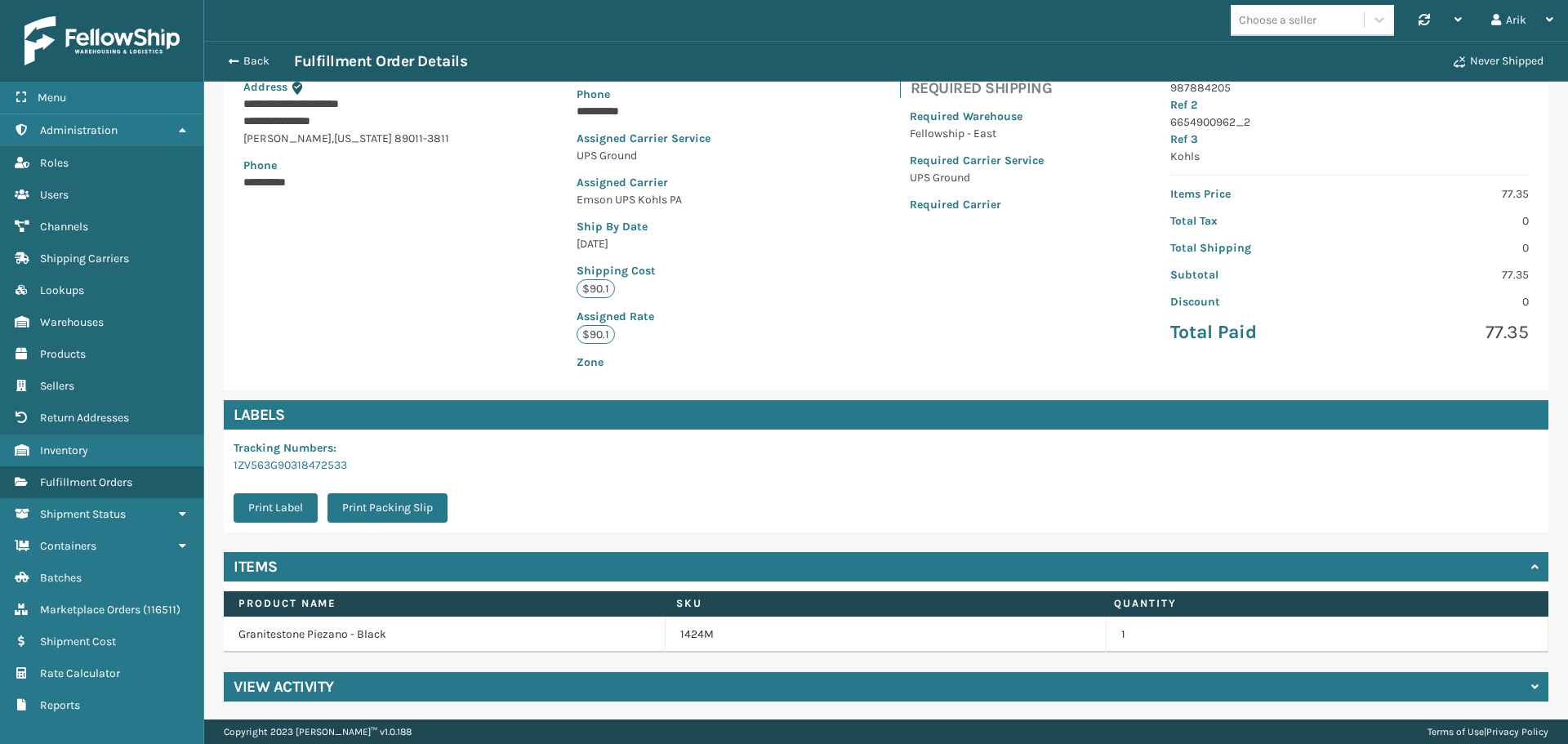
scroll to position [221, 0]
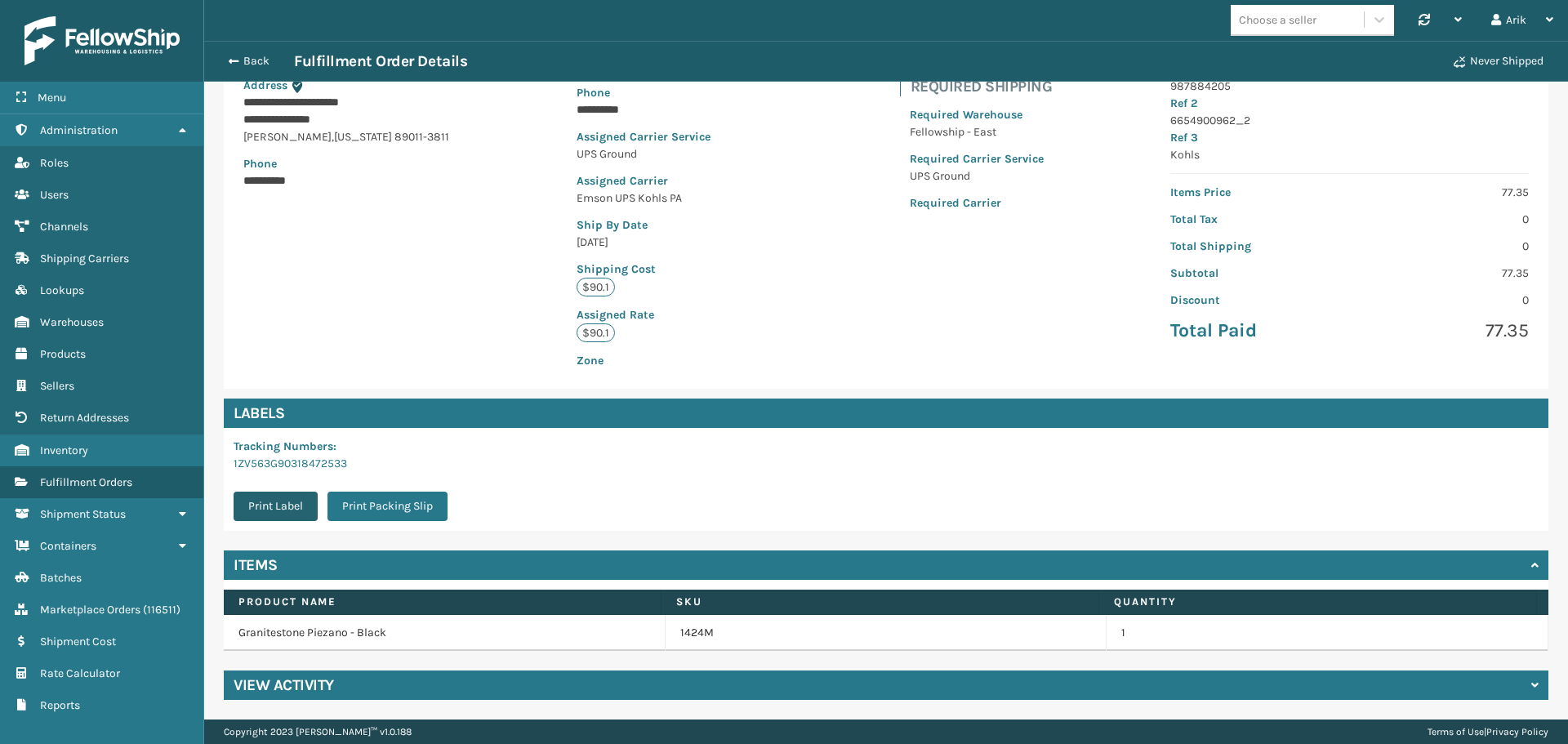
click at [280, 504] on button "Print Label" at bounding box center [275, 506] width 84 height 29
click at [224, 61] on button "Back" at bounding box center [255, 61] width 75 height 15
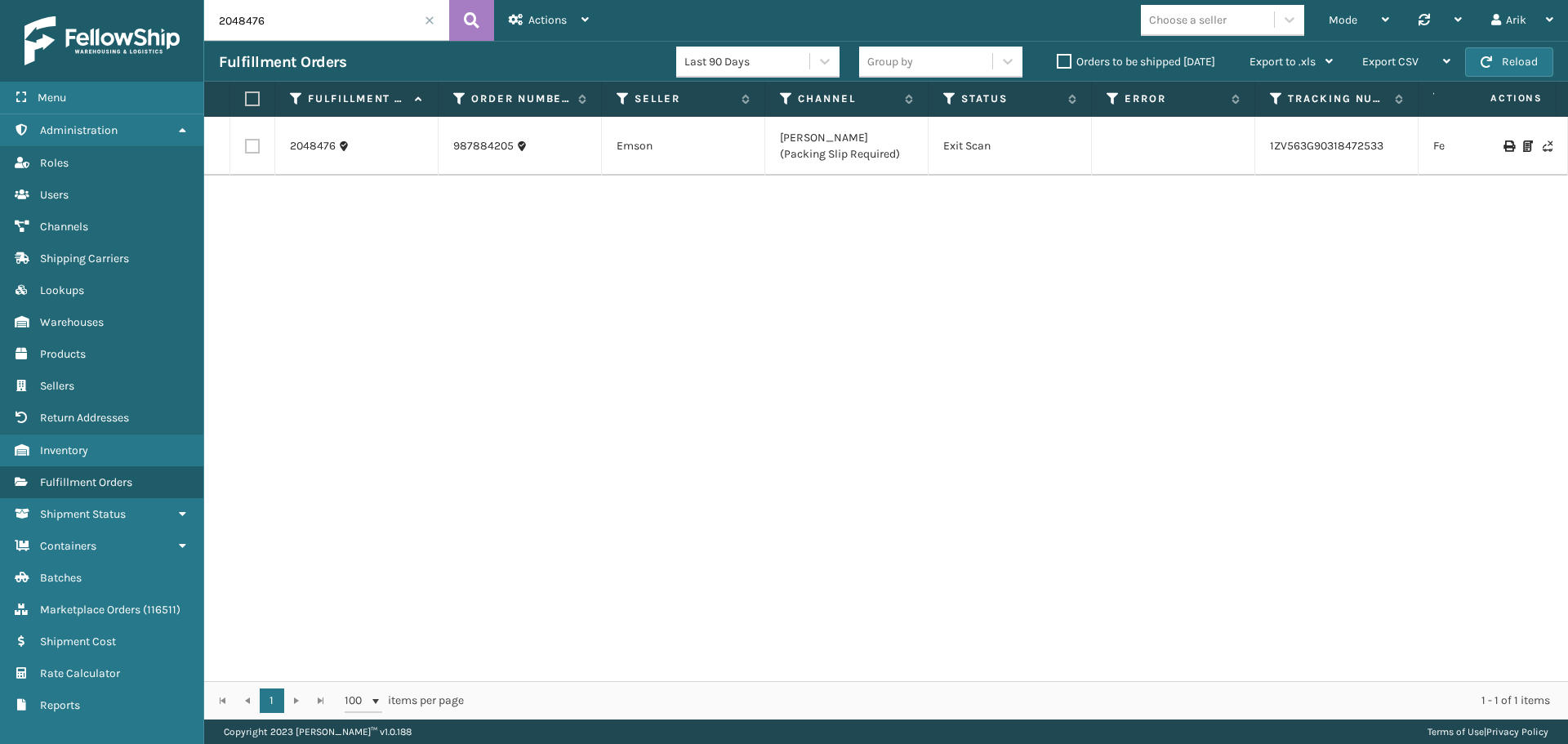
click at [1239, 7] on div "Choose a seller" at bounding box center [1207, 20] width 133 height 27
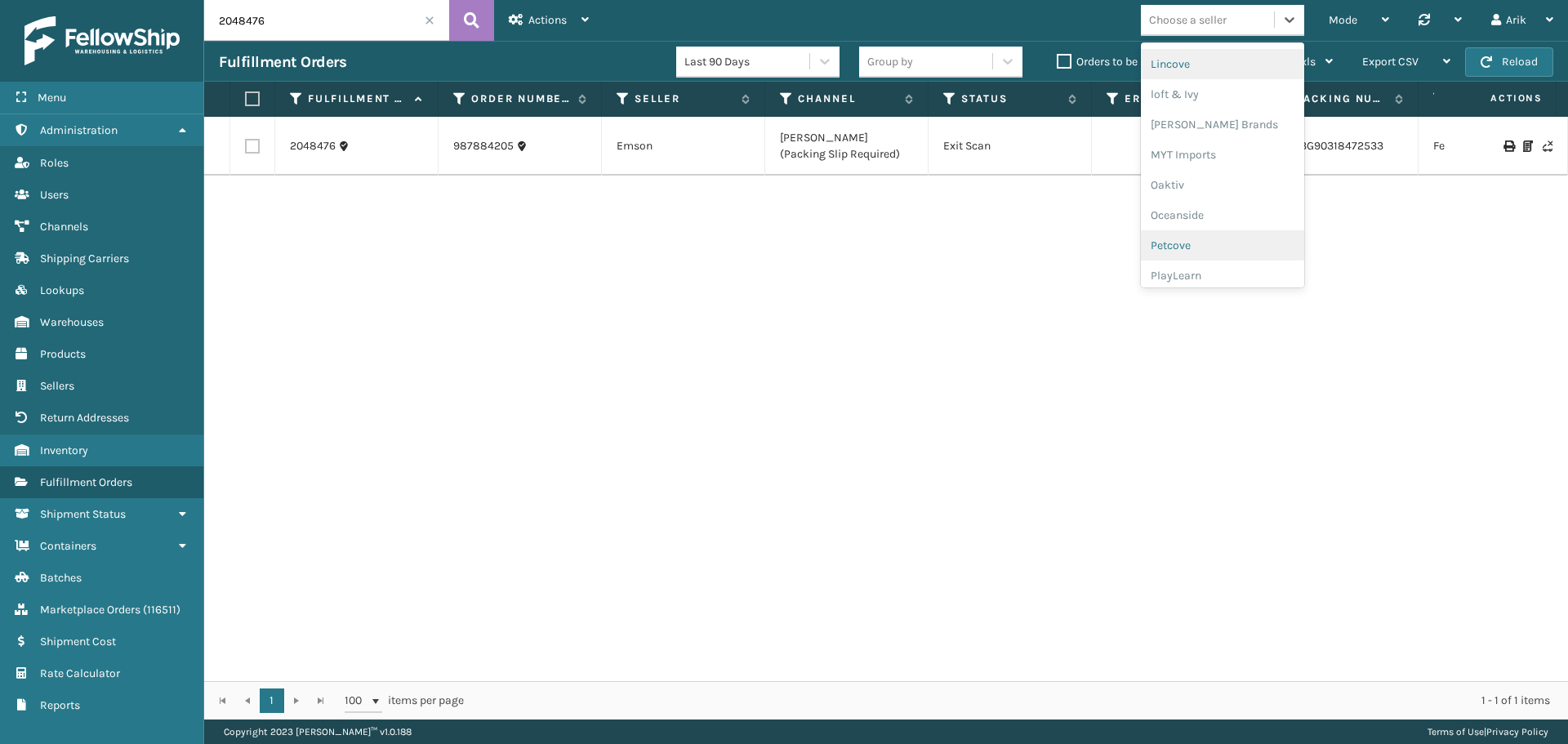
scroll to position [680, 0]
click at [1177, 102] on div "[PERSON_NAME] Brands" at bounding box center [1223, 106] width 164 height 30
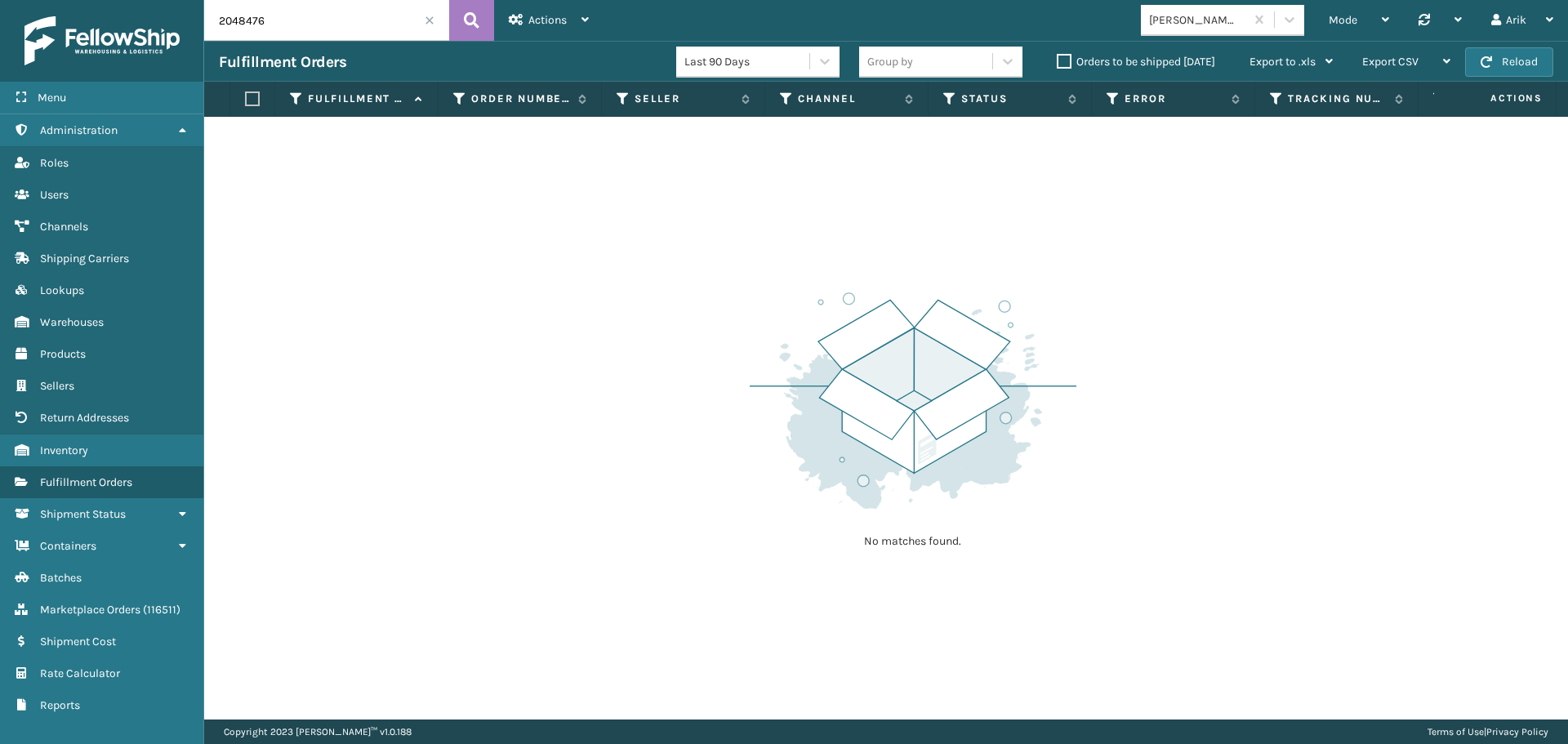
click at [1070, 63] on label "Orders to be shipped [DATE]" at bounding box center [1136, 62] width 159 height 14
click at [1057, 63] on input "Orders to be shipped [DATE]" at bounding box center [1057, 57] width 1 height 11
click at [426, 22] on span at bounding box center [430, 21] width 10 height 10
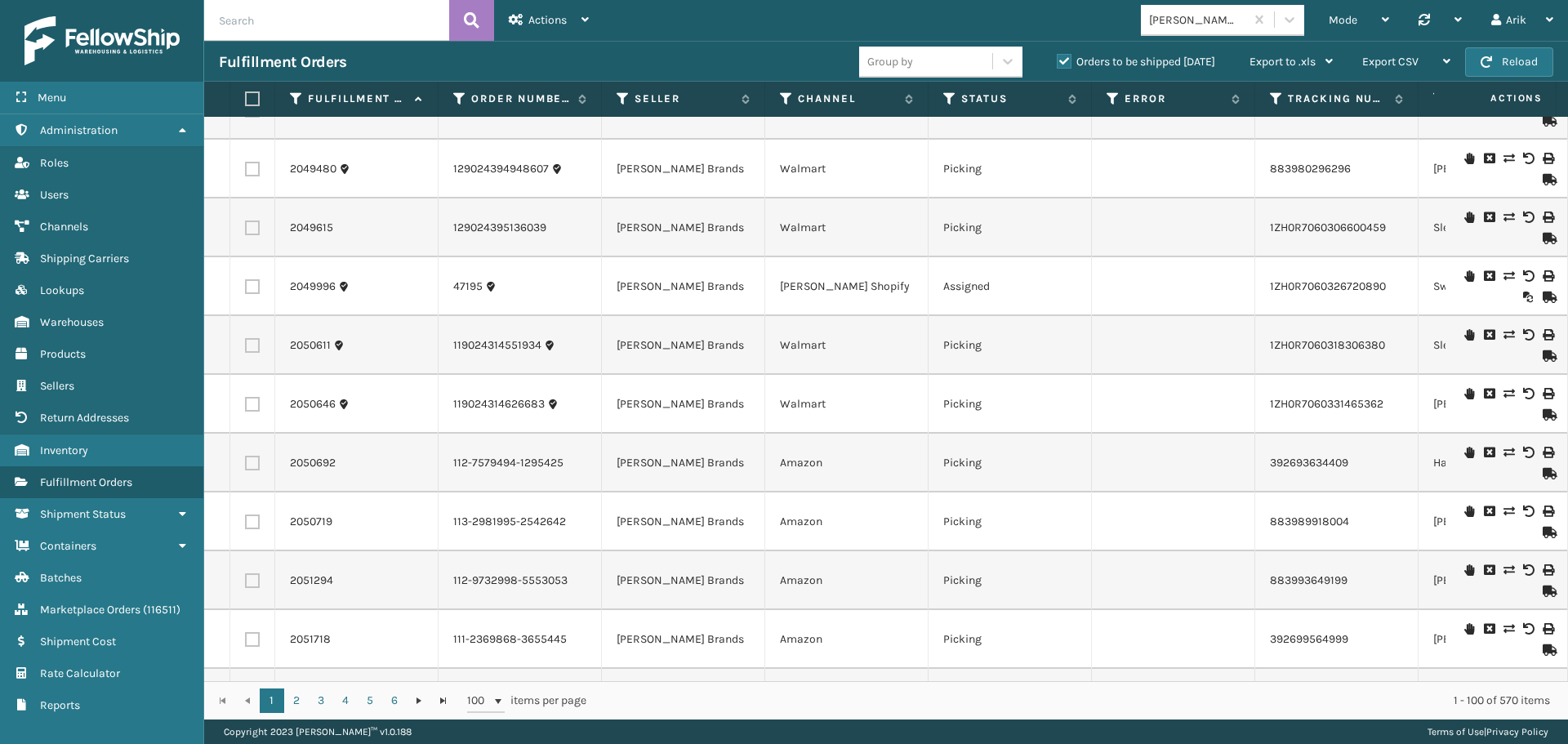
scroll to position [264, 0]
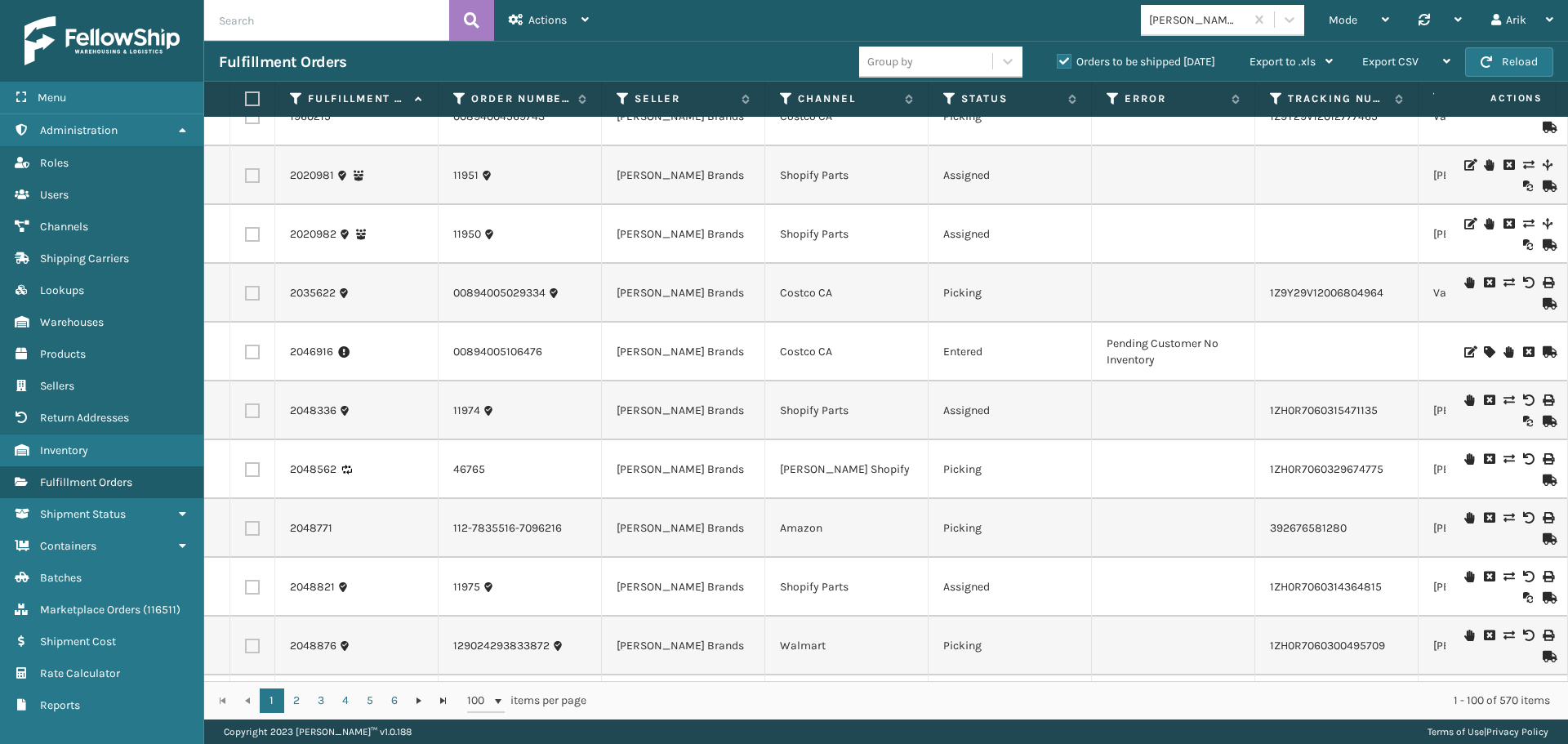
click at [1089, 377] on td "Entered" at bounding box center [1010, 351] width 164 height 59
